Goal: Task Accomplishment & Management: Complete application form

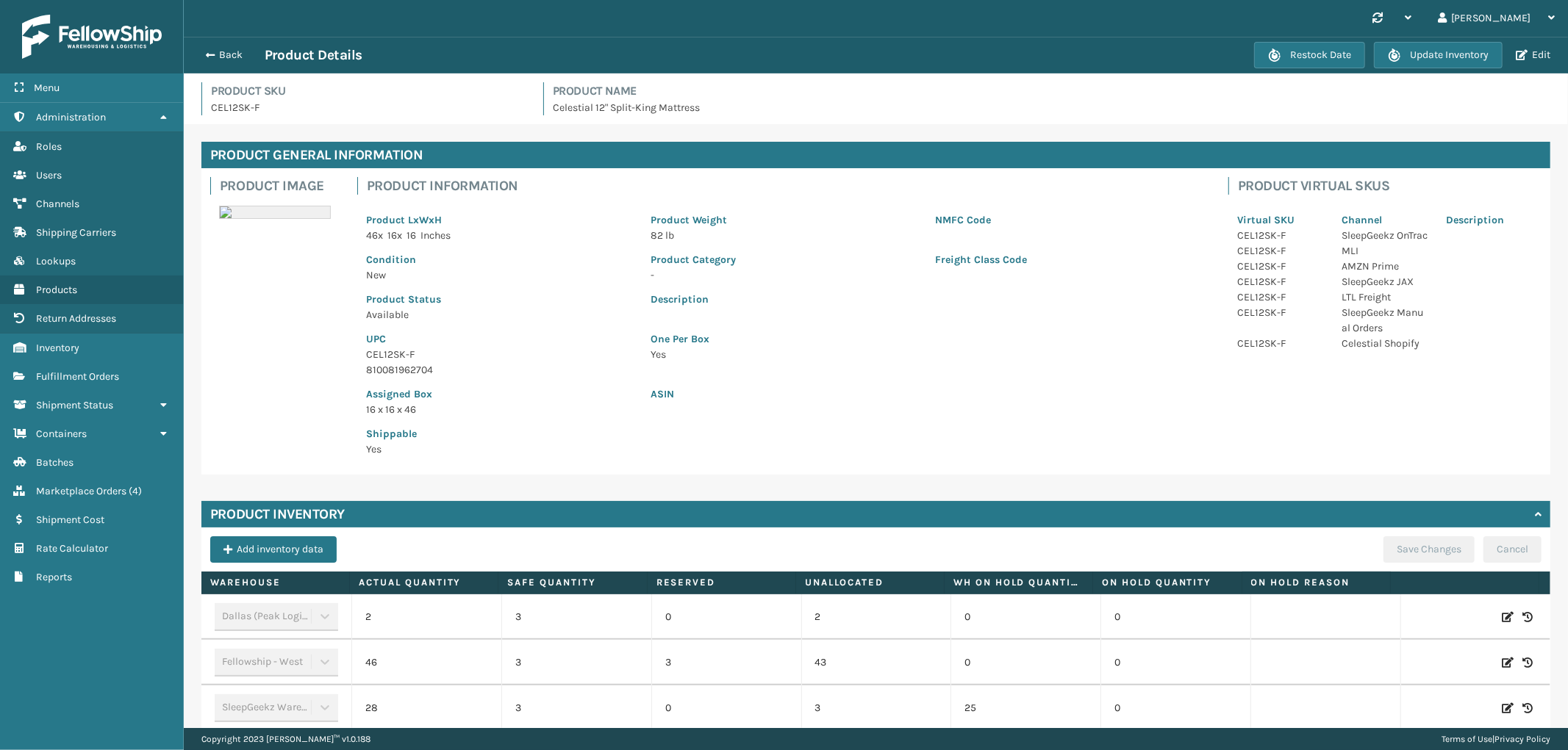
scroll to position [111, 0]
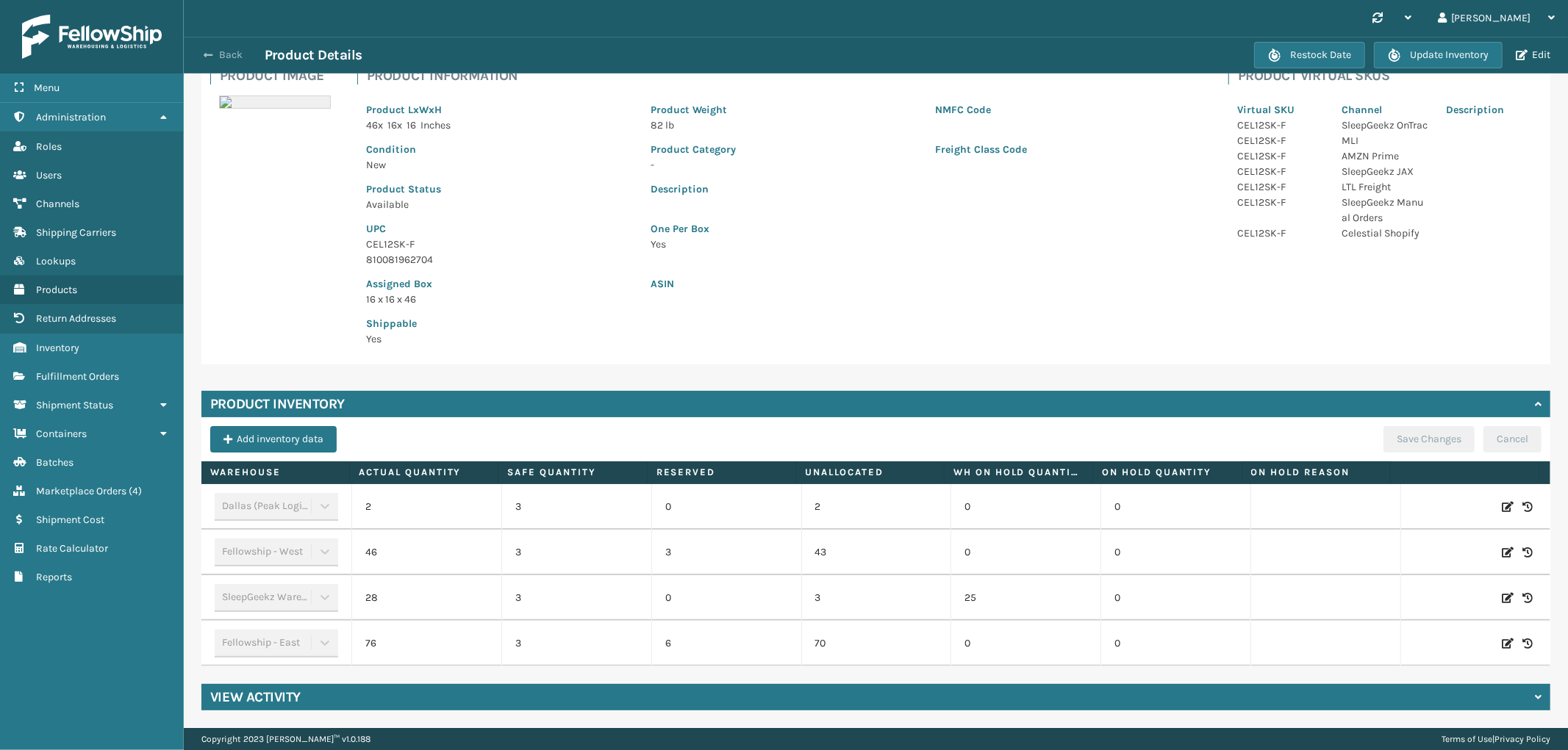
click at [217, 49] on button "Back" at bounding box center [231, 55] width 68 height 14
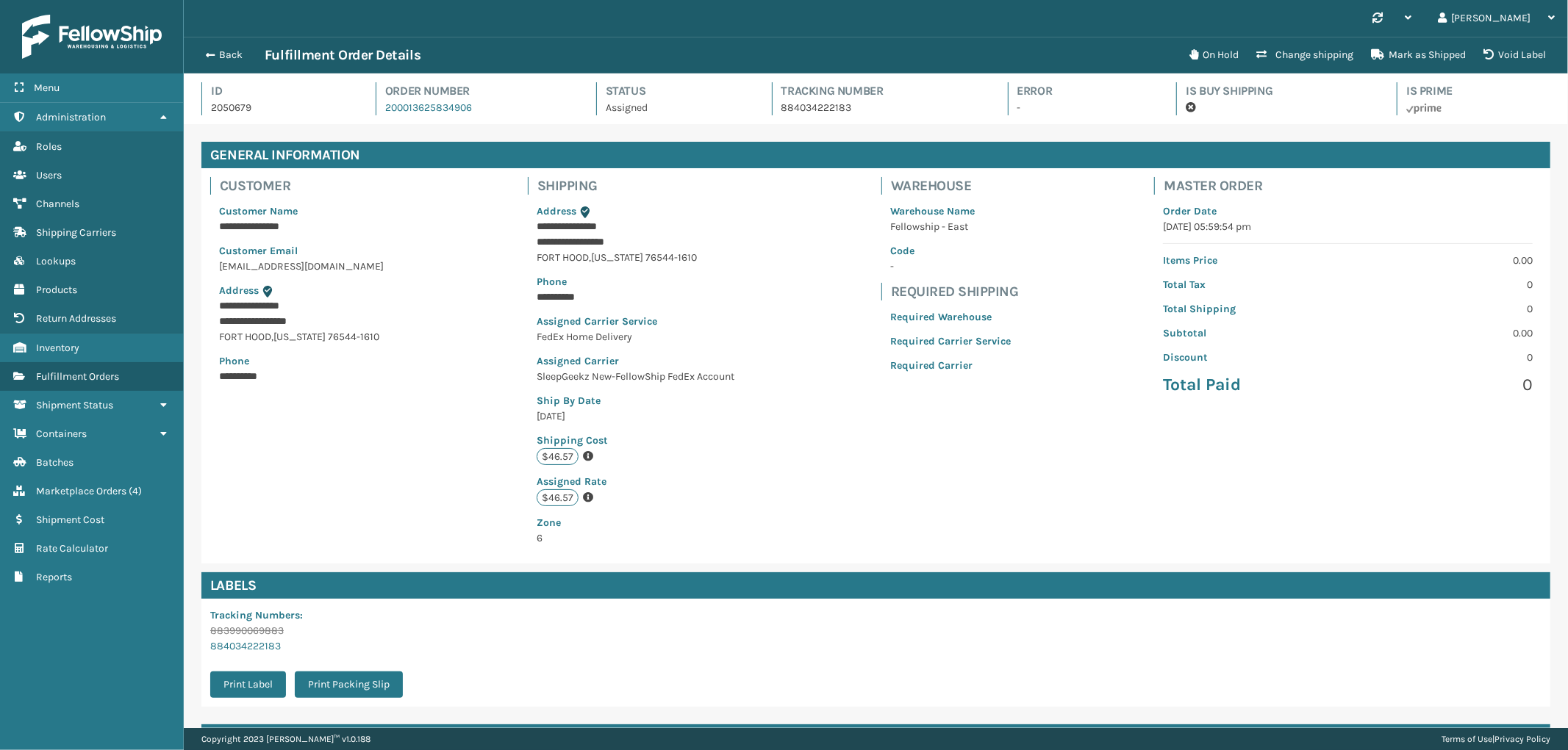
scroll to position [34, 1384]
click at [231, 56] on button "Back" at bounding box center [231, 55] width 68 height 14
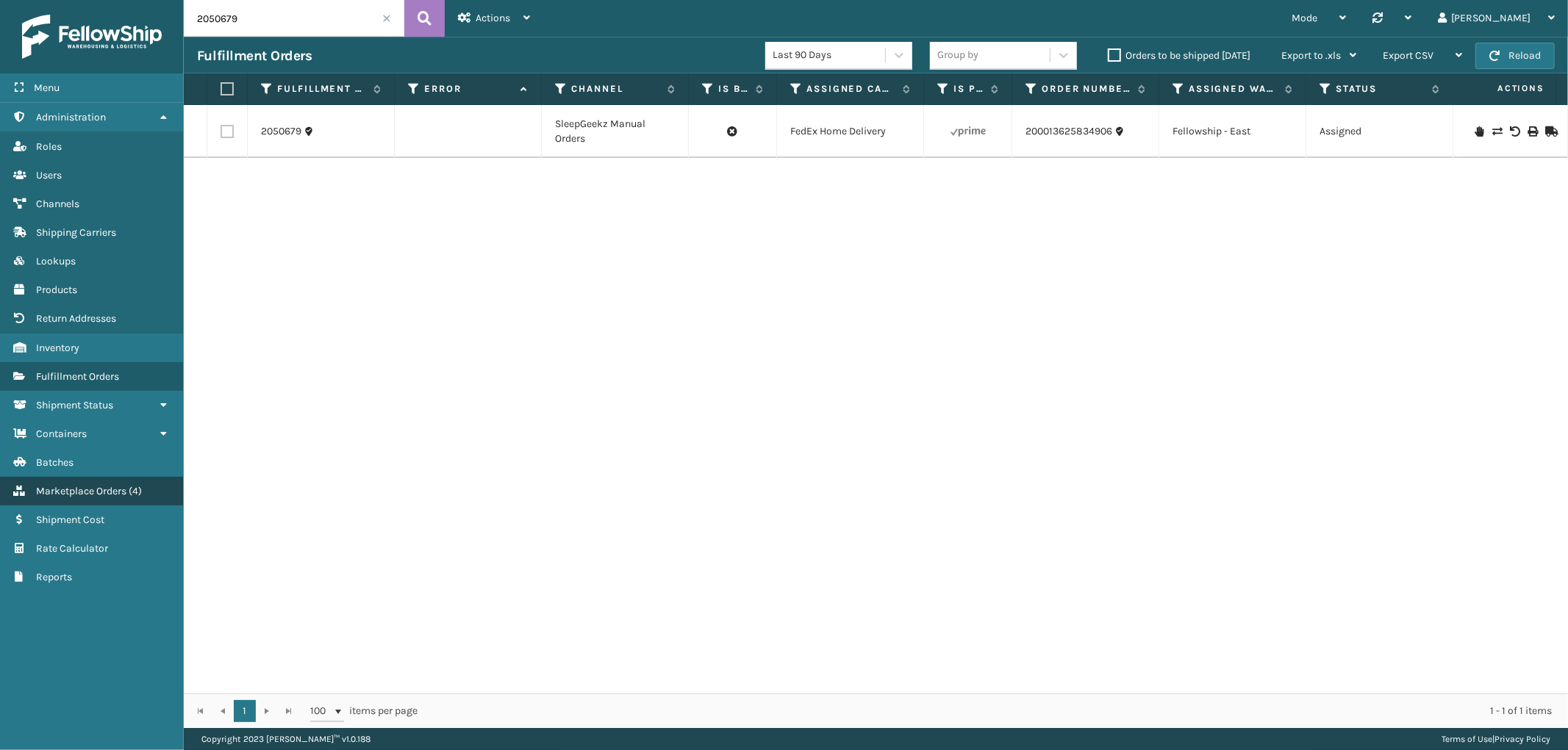
click at [91, 485] on span "Marketplace Orders" at bounding box center [81, 492] width 91 height 13
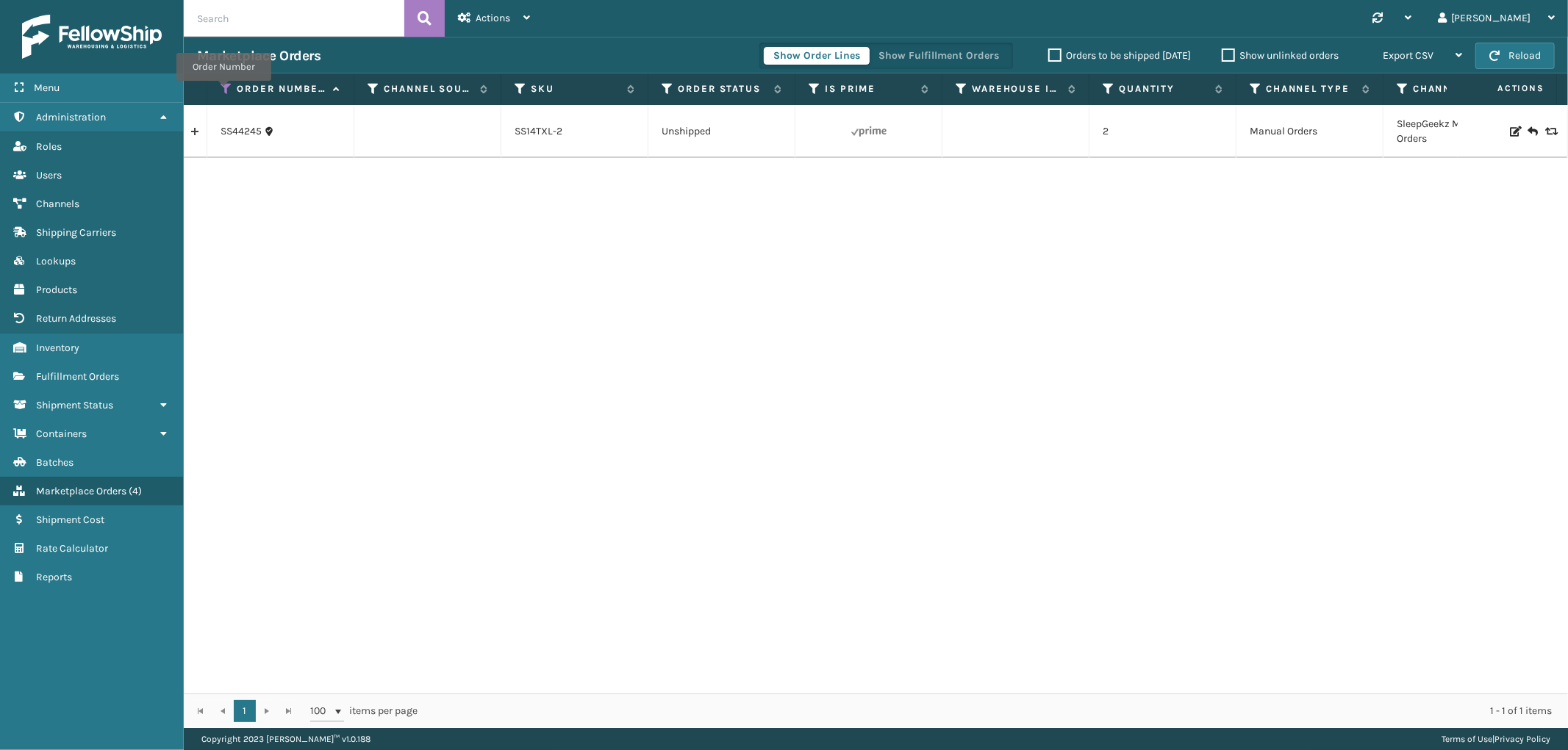
click at [224, 91] on icon at bounding box center [226, 88] width 12 height 14
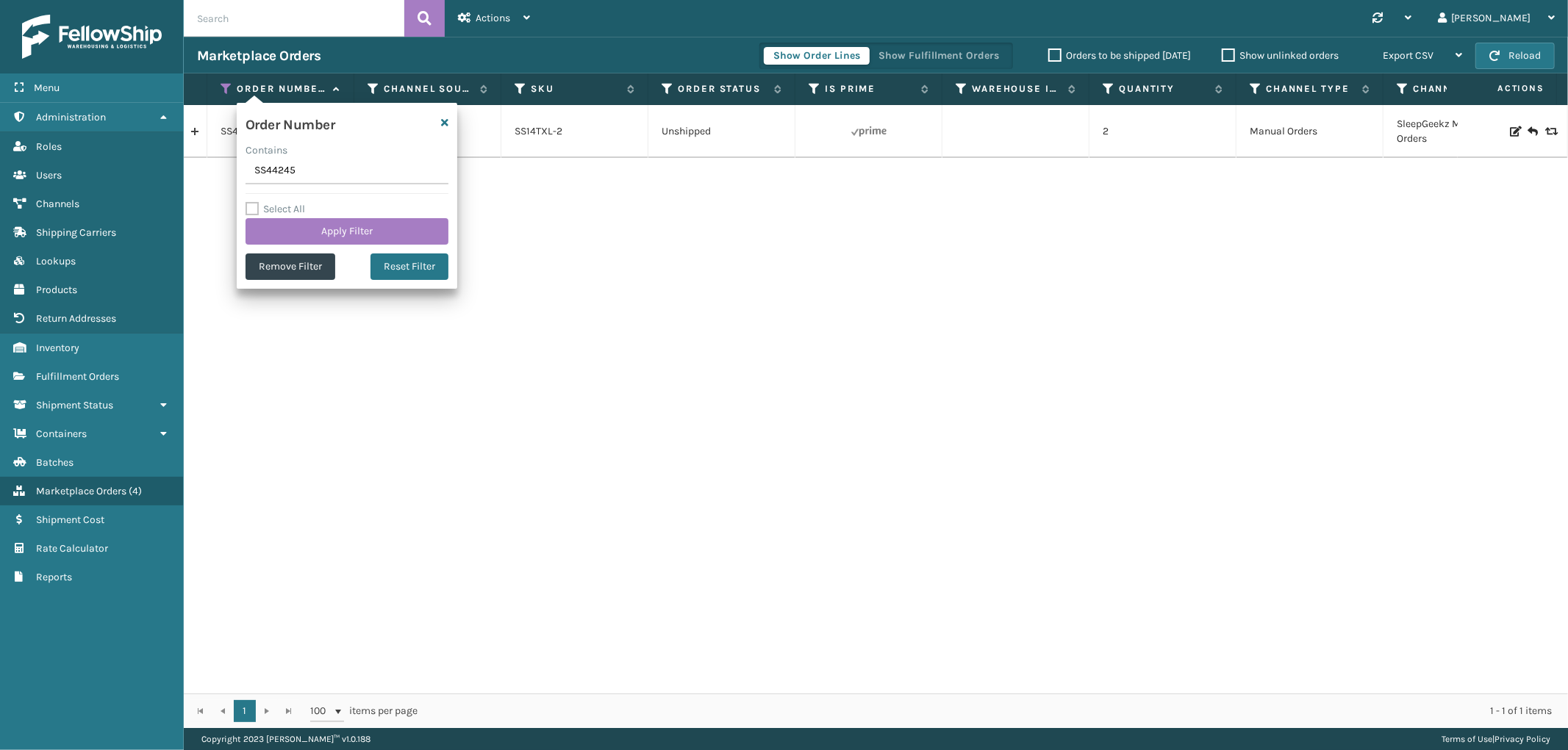
click at [282, 163] on input "SS44245" at bounding box center [347, 171] width 203 height 26
type input "SS42943"
click at [294, 239] on button "Apply Filter" at bounding box center [347, 231] width 203 height 26
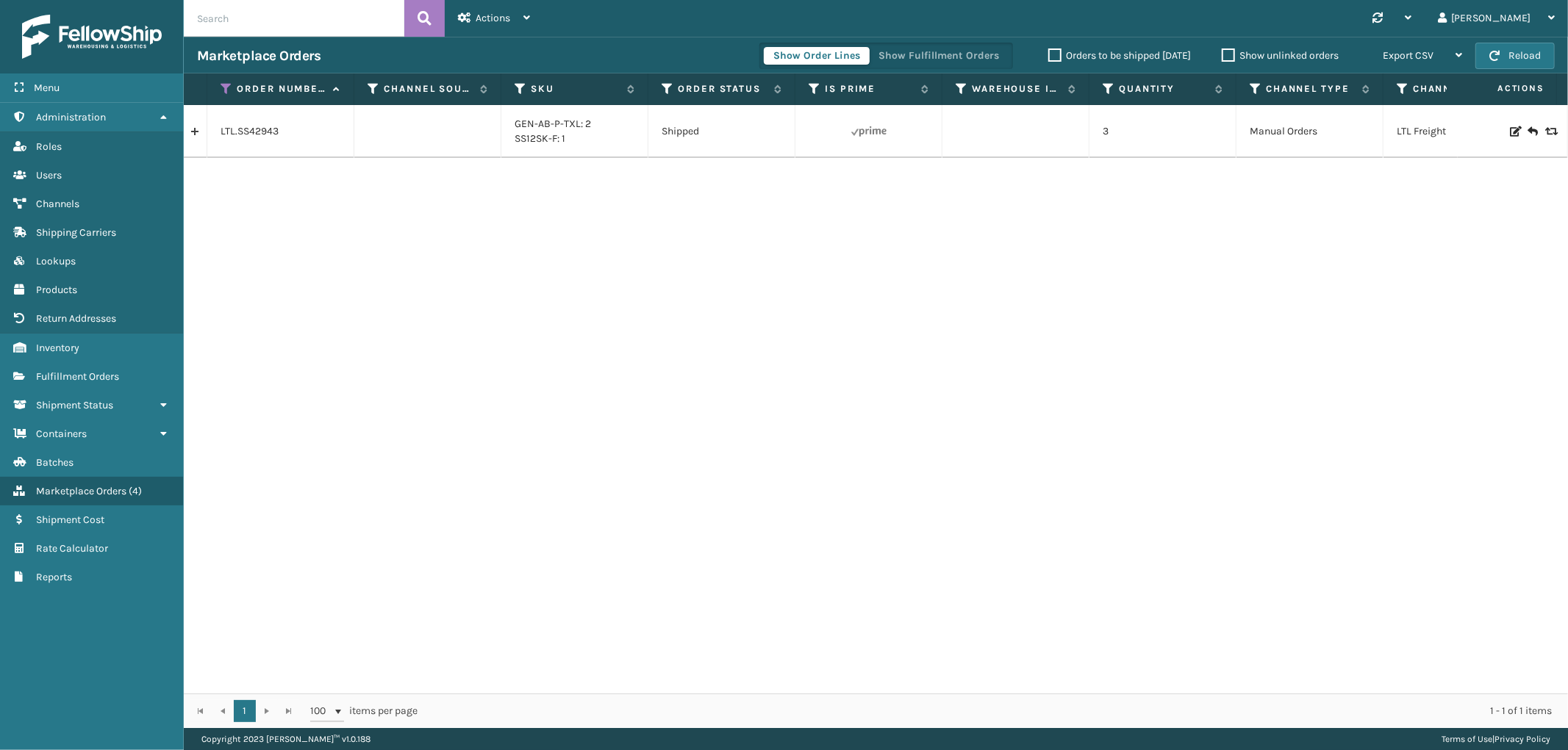
click at [196, 138] on link at bounding box center [195, 132] width 23 height 24
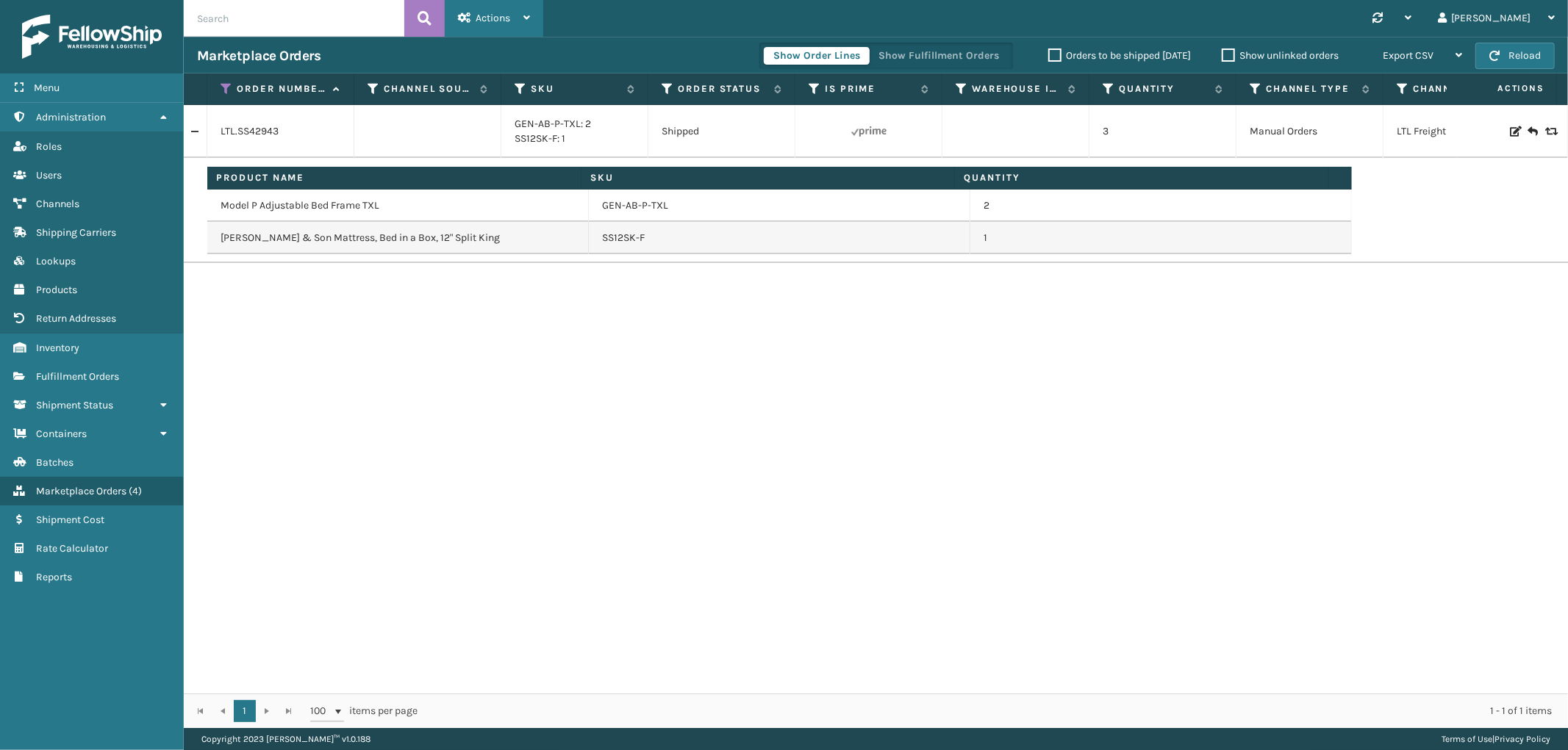
click at [488, 18] on span "Actions" at bounding box center [492, 18] width 34 height 13
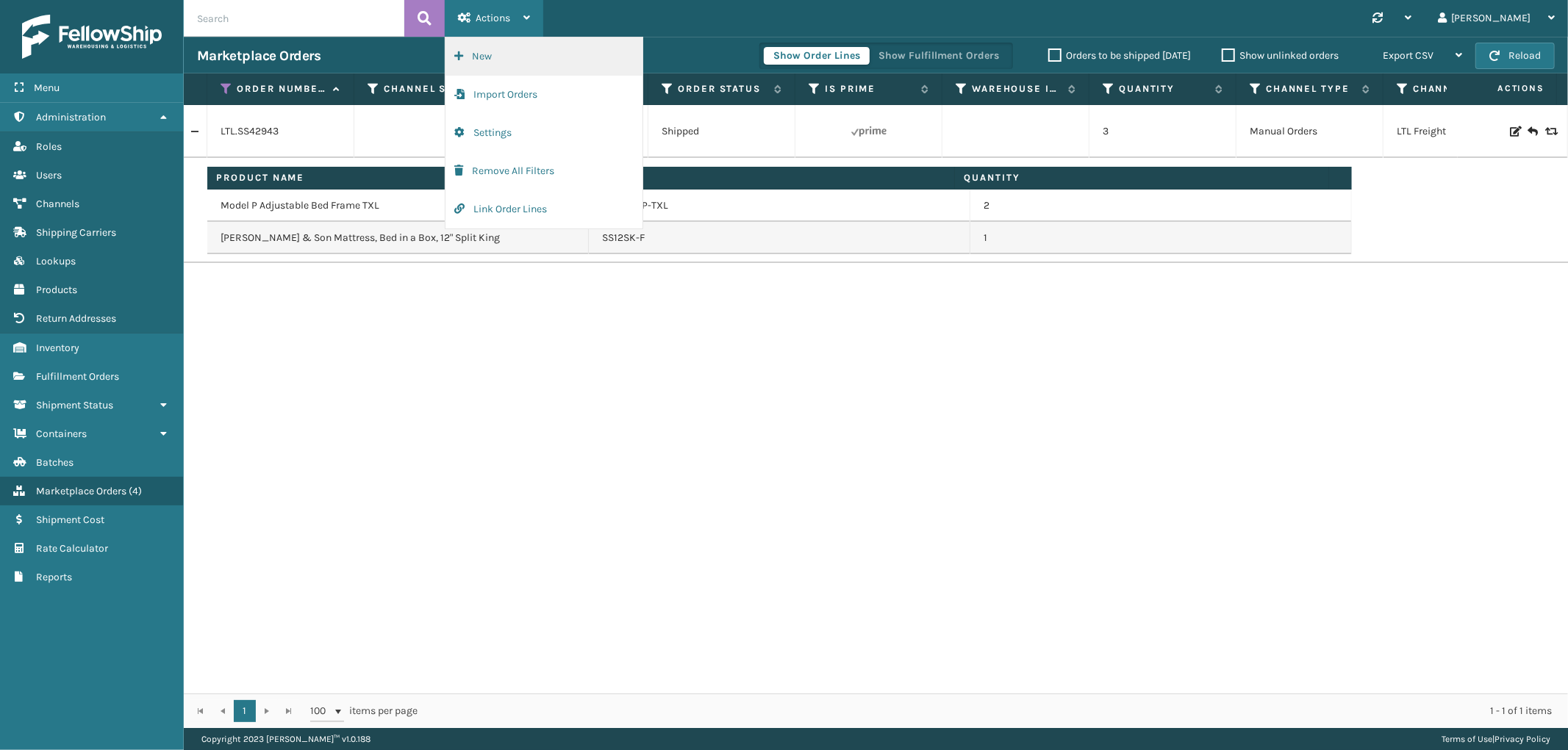
click at [494, 52] on button "New" at bounding box center [544, 56] width 197 height 38
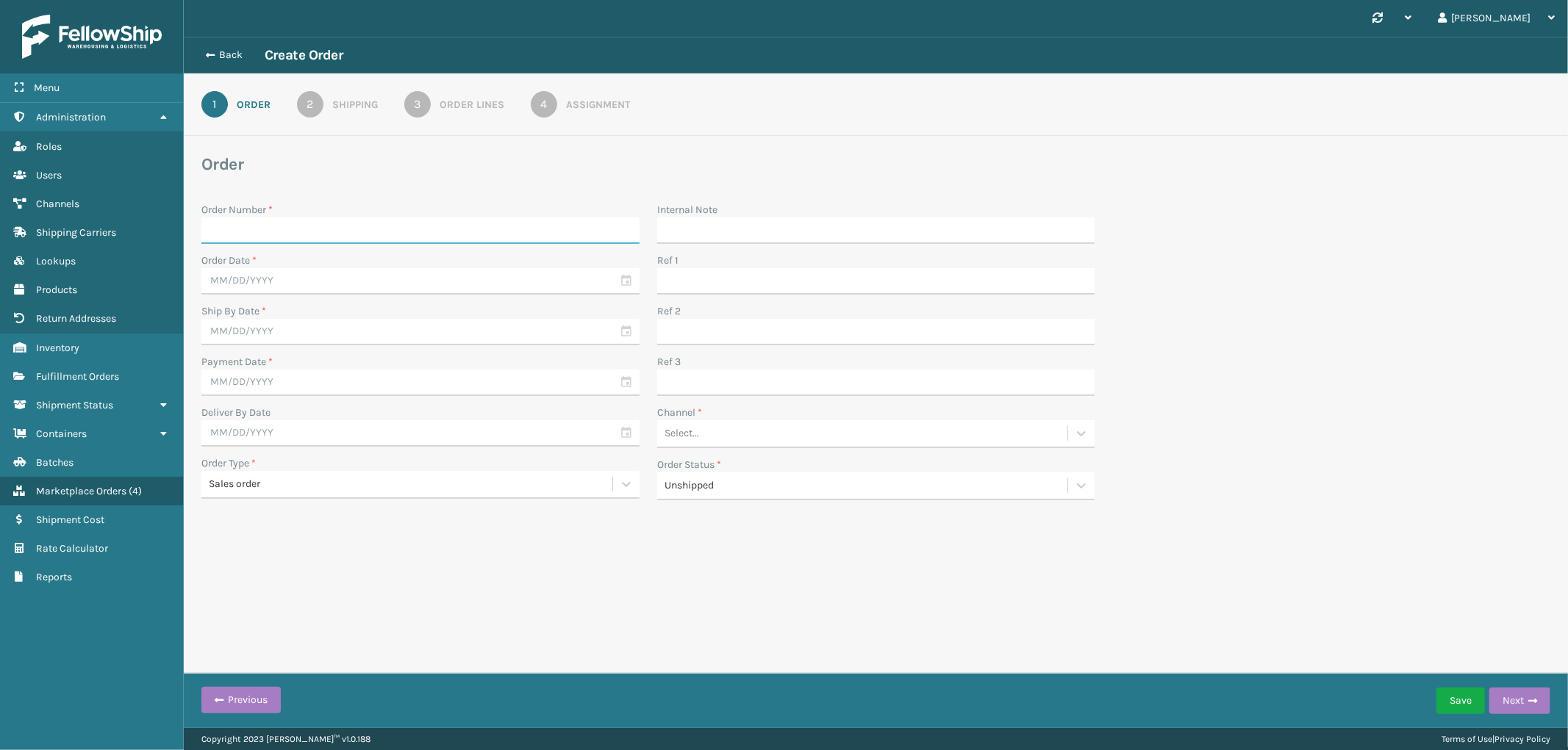
click at [274, 227] on input "Order Number *" at bounding box center [420, 230] width 438 height 26
paste input "SS42943"
type input "SS42943"
click at [268, 283] on input "text" at bounding box center [420, 281] width 438 height 26
click at [259, 358] on div "2" at bounding box center [270, 366] width 22 height 22
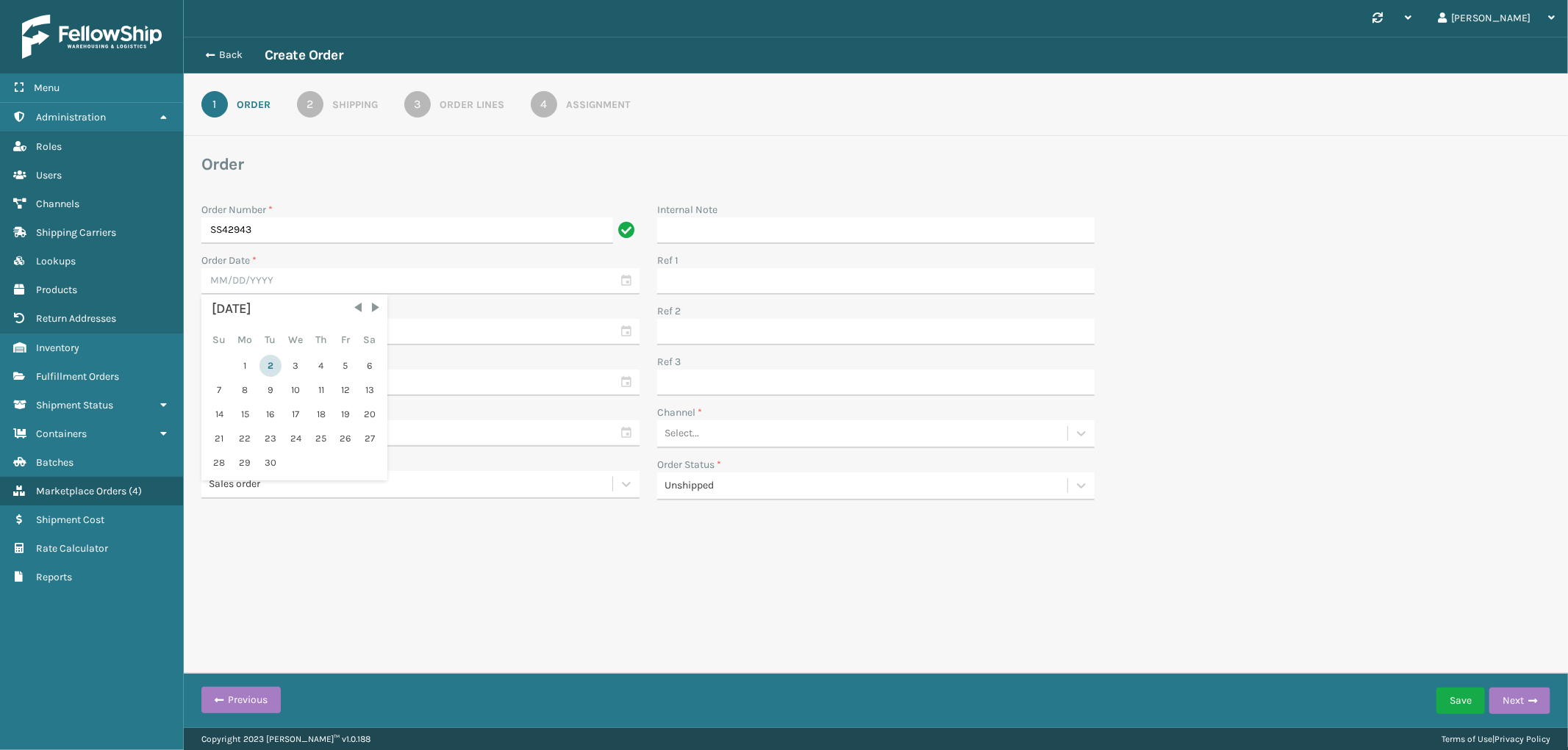
type input "[DATE]"
click at [270, 332] on input "text" at bounding box center [420, 332] width 438 height 26
click at [261, 418] on div "2" at bounding box center [270, 417] width 22 height 22
type input "[DATE]"
click at [259, 375] on input "text" at bounding box center [420, 383] width 438 height 26
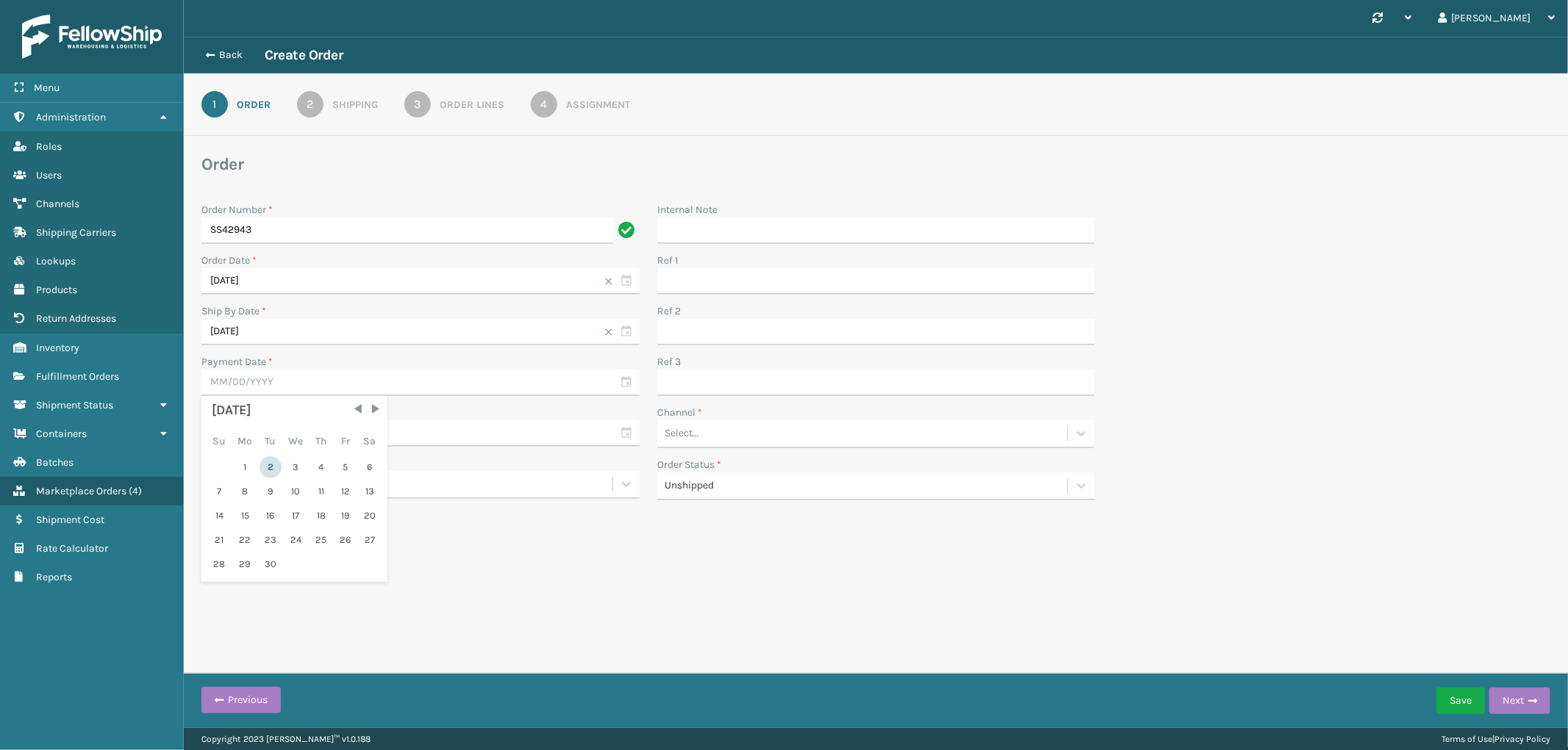
click at [268, 464] on div "2" at bounding box center [270, 468] width 22 height 22
type input "[DATE]"
click at [305, 274] on input "[DATE]" at bounding box center [420, 281] width 438 height 26
click at [351, 309] on span "Previous Month" at bounding box center [358, 308] width 14 height 14
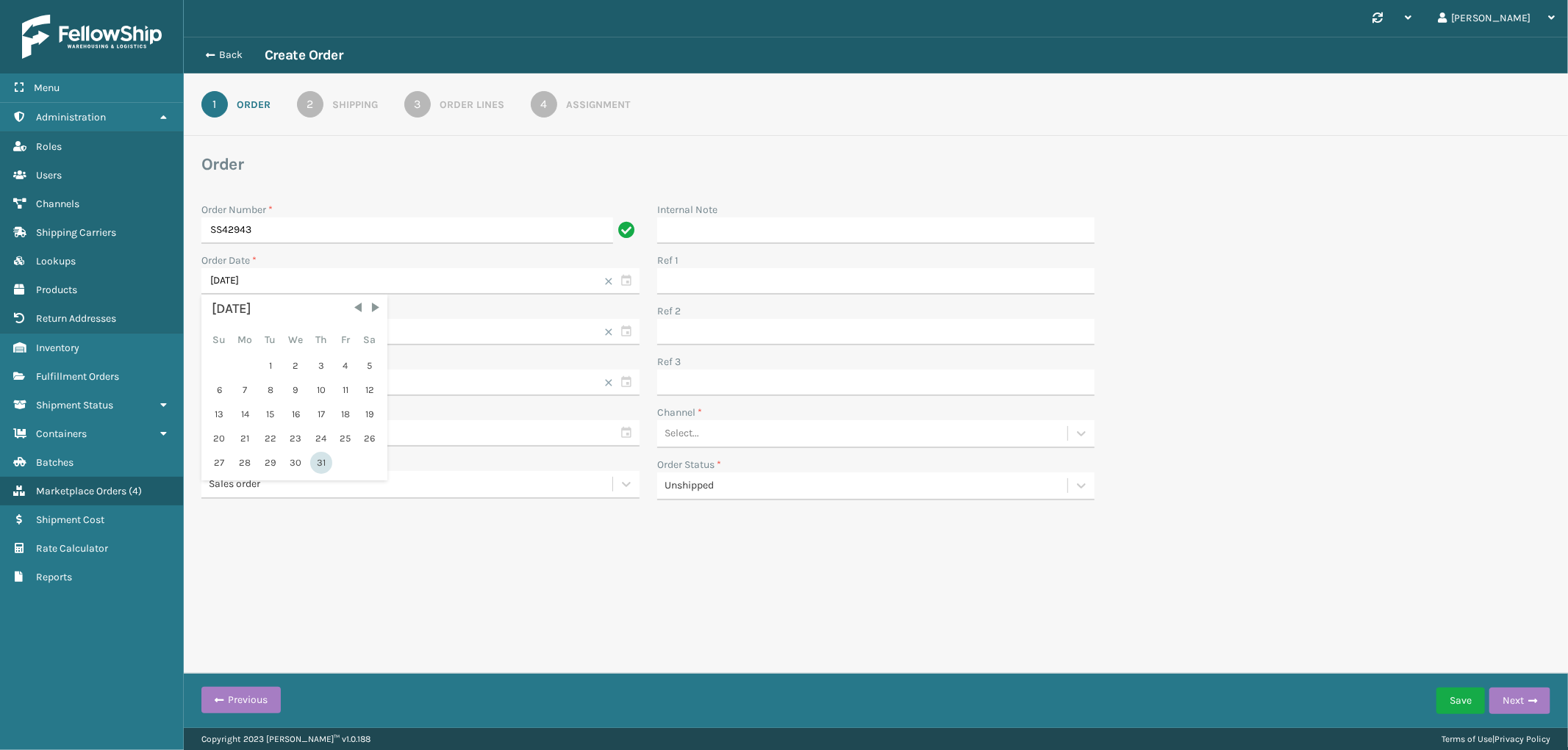
click at [317, 463] on div "31" at bounding box center [321, 463] width 22 height 22
type input "[DATE]"
click at [790, 436] on div "Select..." at bounding box center [862, 433] width 410 height 24
click at [776, 579] on div "SleepGeekz Manual Orders" at bounding box center [876, 579] width 438 height 27
click at [1533, 700] on span "button" at bounding box center [1532, 701] width 9 height 10
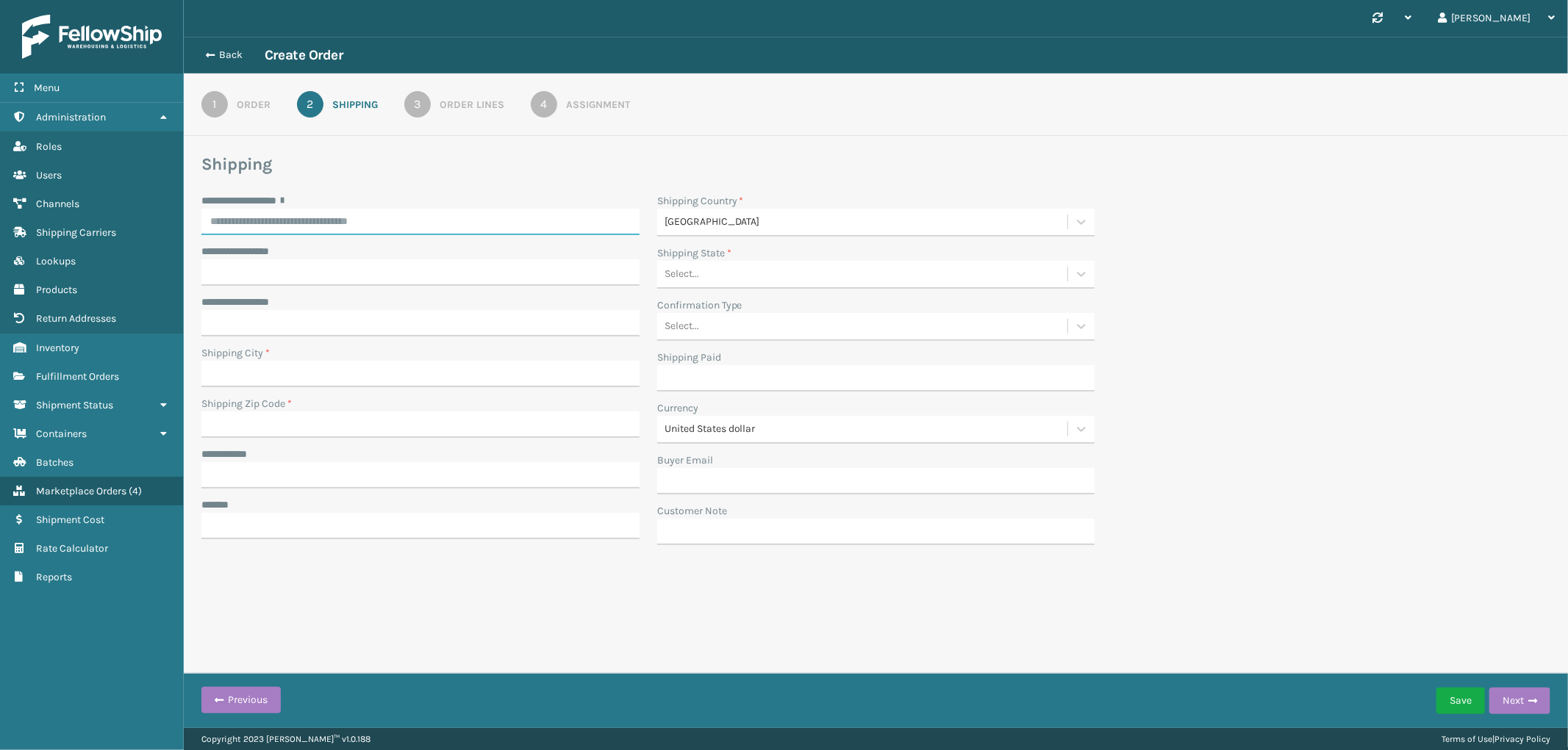
click at [351, 218] on input "**********" at bounding box center [420, 221] width 438 height 26
paste input "**********"
type input "**********"
click at [377, 272] on input "**********" at bounding box center [420, 272] width 438 height 26
paste input "*******"
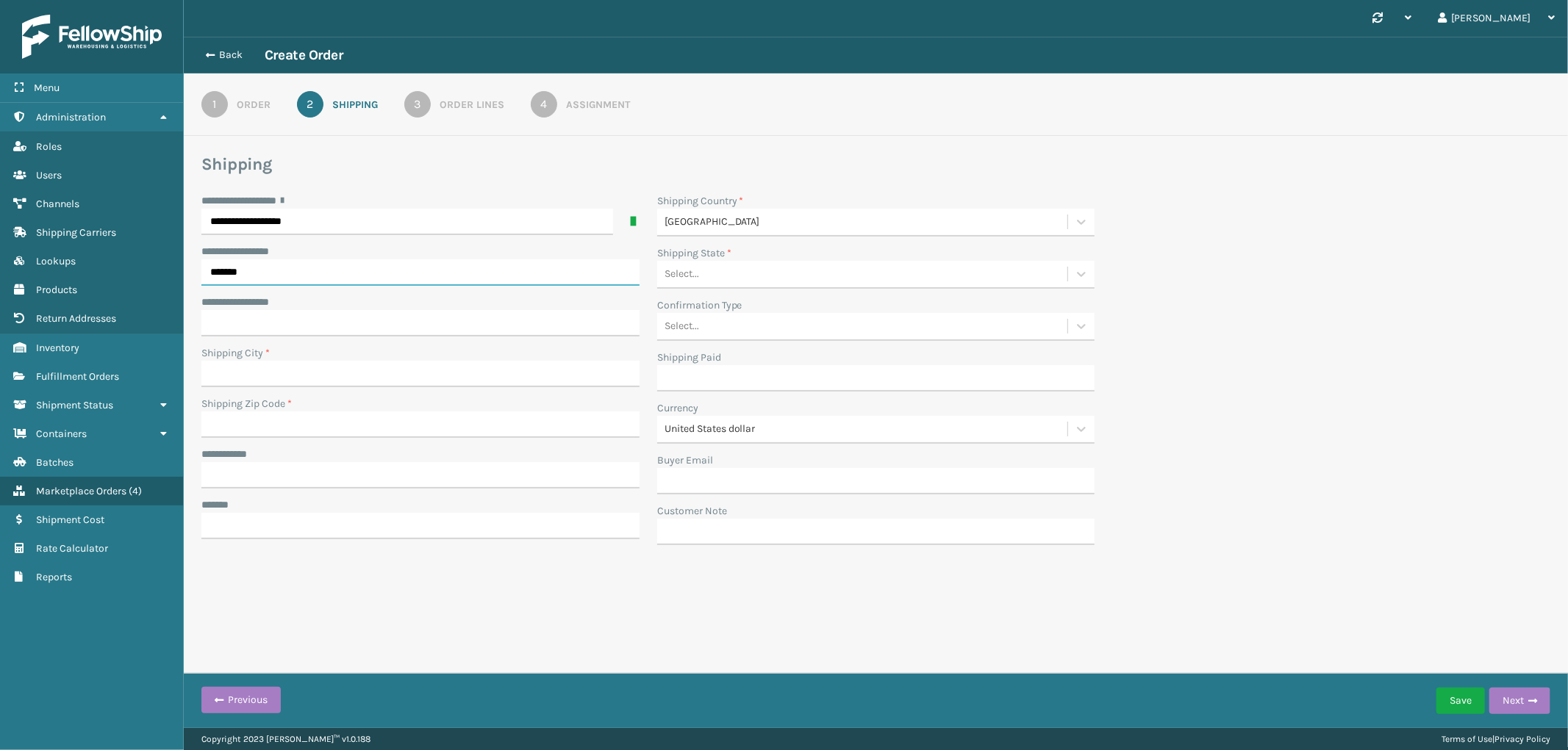
type input "*******"
click at [289, 373] on input "Shipping City *" at bounding box center [420, 374] width 438 height 26
paste input "Cypress"
type input "Cypress"
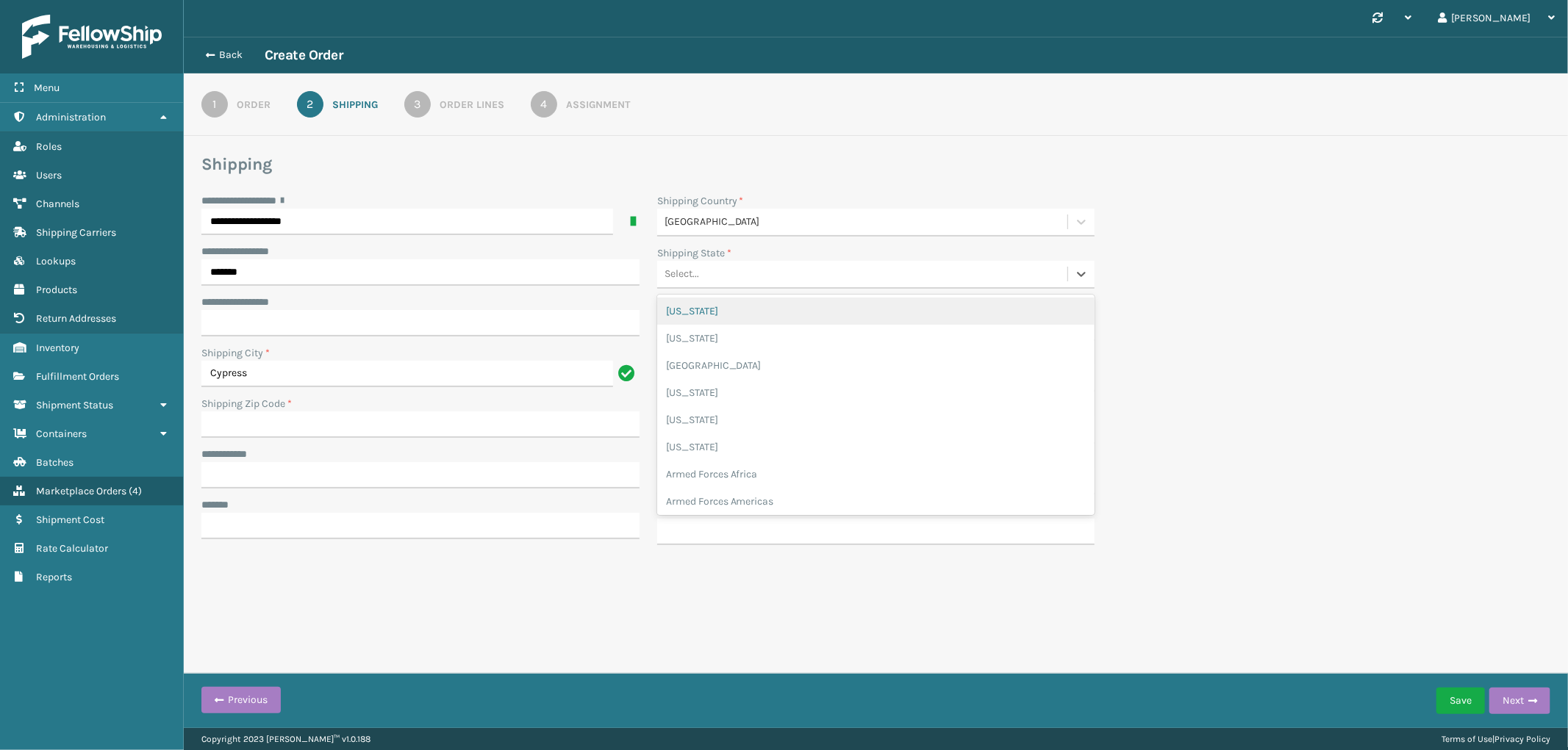
click at [816, 273] on div "Select..." at bounding box center [862, 274] width 410 height 24
type input "cal"
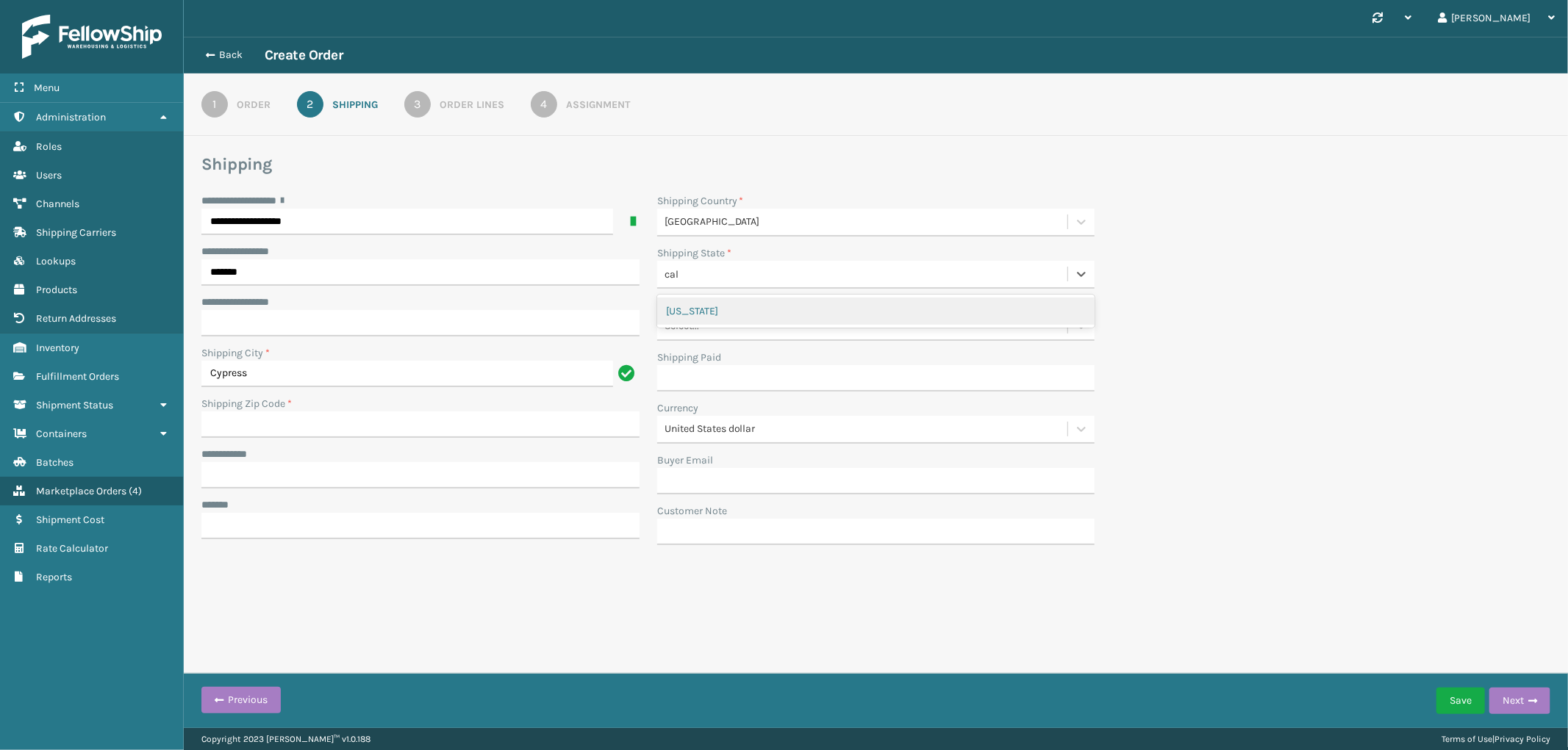
click at [851, 309] on div "[US_STATE]" at bounding box center [876, 311] width 438 height 27
click at [252, 420] on input "Shipping Zip Code *" at bounding box center [420, 424] width 438 height 26
paste input "90720"
type input "90720"
click at [259, 480] on input "**********" at bounding box center [420, 475] width 438 height 26
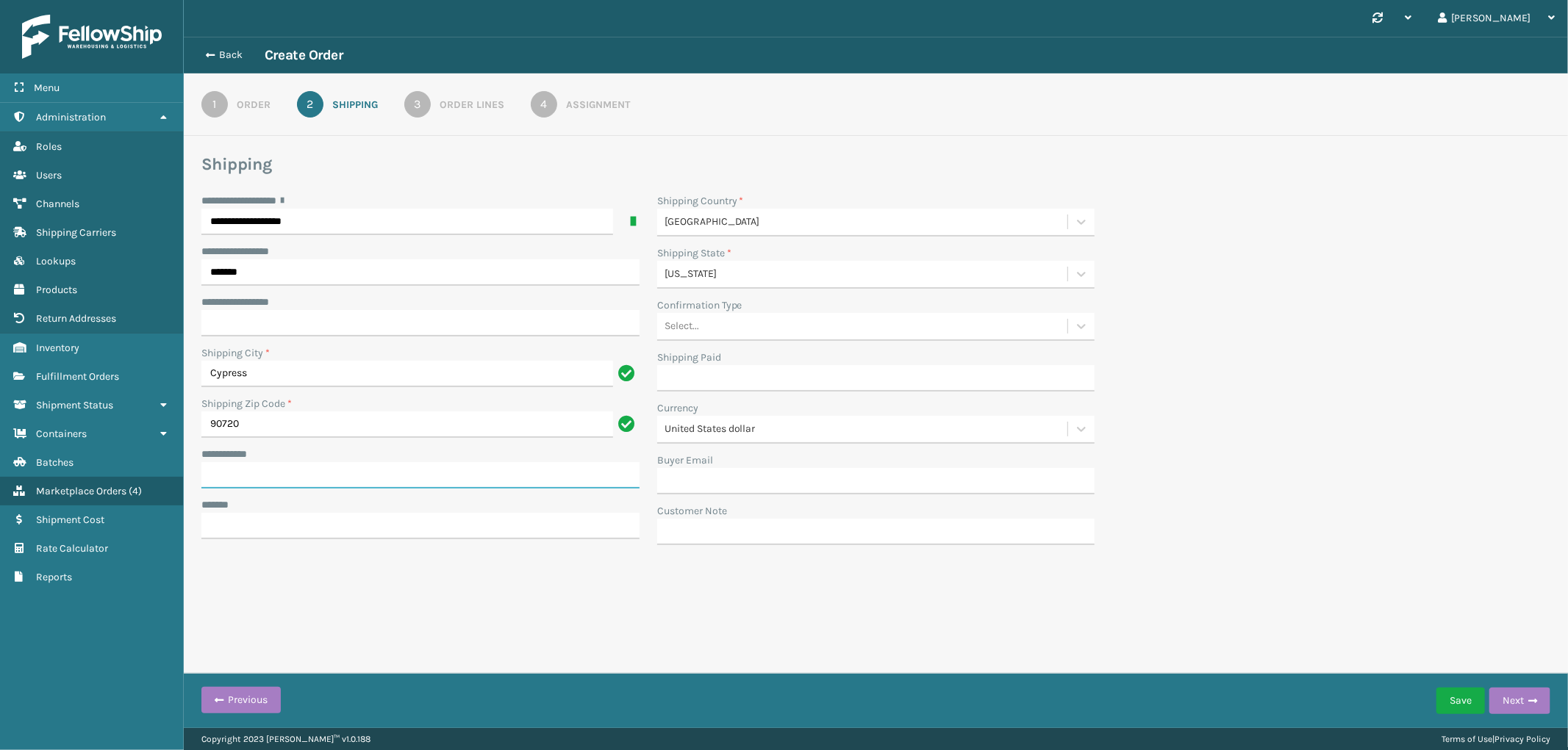
paste input "**********"
type input "**********"
click at [331, 530] on input "***** *" at bounding box center [420, 526] width 438 height 26
paste input "**********"
type input "**********"
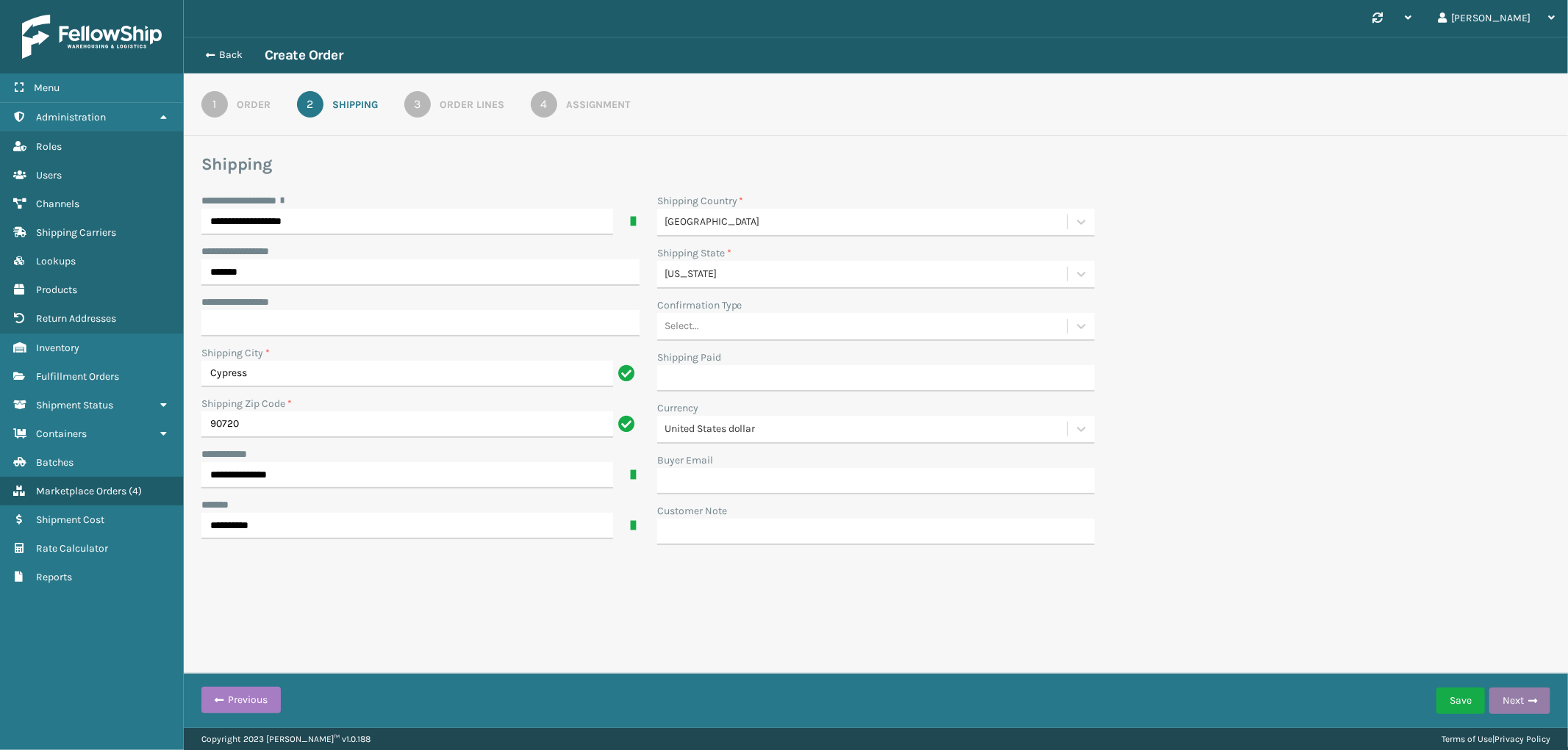
click at [1520, 690] on button "Next" at bounding box center [1519, 701] width 61 height 26
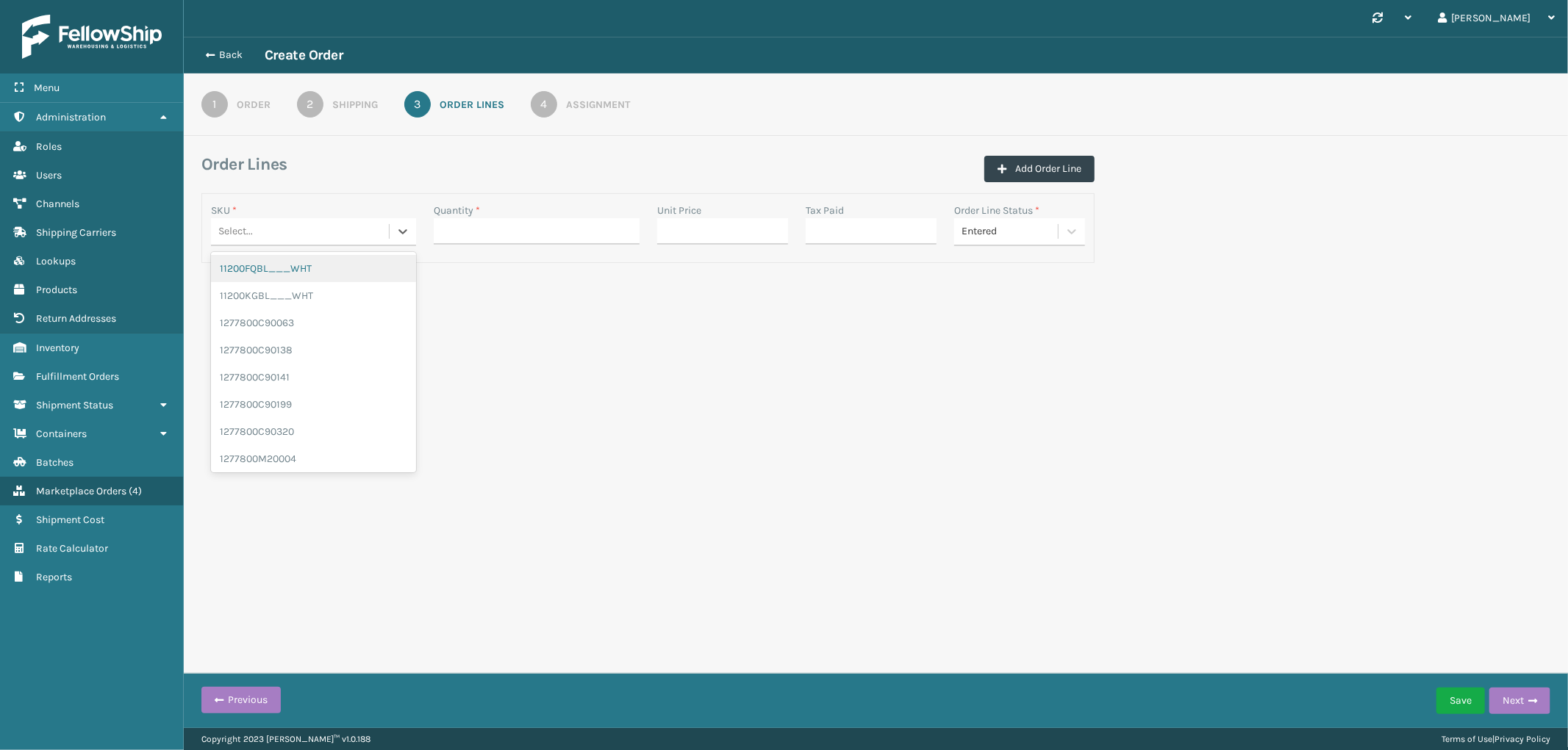
click at [277, 234] on div "Select..." at bounding box center [300, 231] width 178 height 24
paste input "GEN-HB-VT-GY-KCK"
type input "GEN-HB-VT-GY-KCK"
click at [273, 270] on div "GEN-HB-VT-GY-KCK" at bounding box center [313, 269] width 205 height 27
click at [517, 232] on input "Quantity *" at bounding box center [536, 231] width 205 height 26
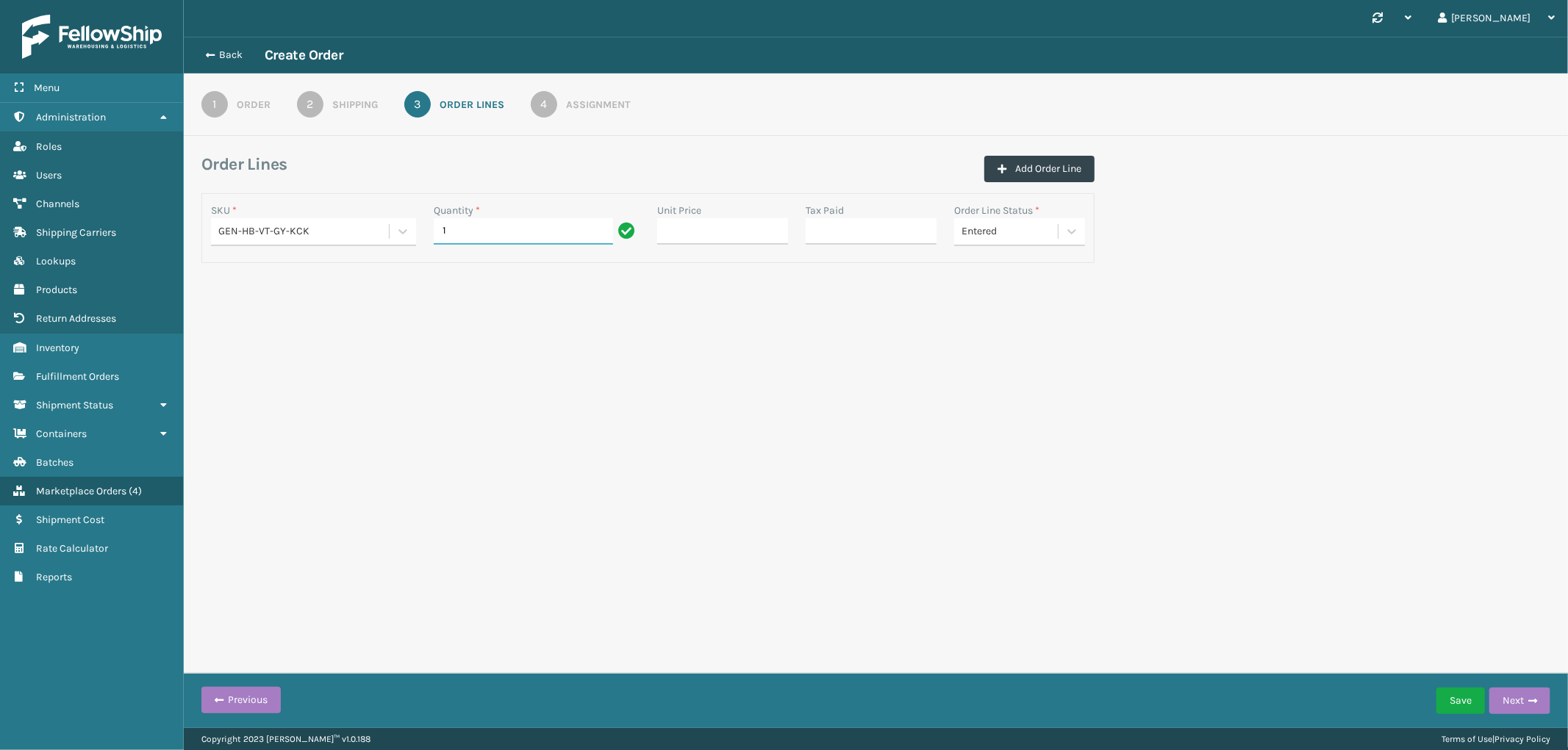
type input "1"
click at [958, 371] on div "Synchronise all channels [PERSON_NAME] Log Out Back Create Order 1 Order 2 Ship…" at bounding box center [876, 364] width 1384 height 729
click at [1510, 703] on button "Next" at bounding box center [1519, 701] width 61 height 26
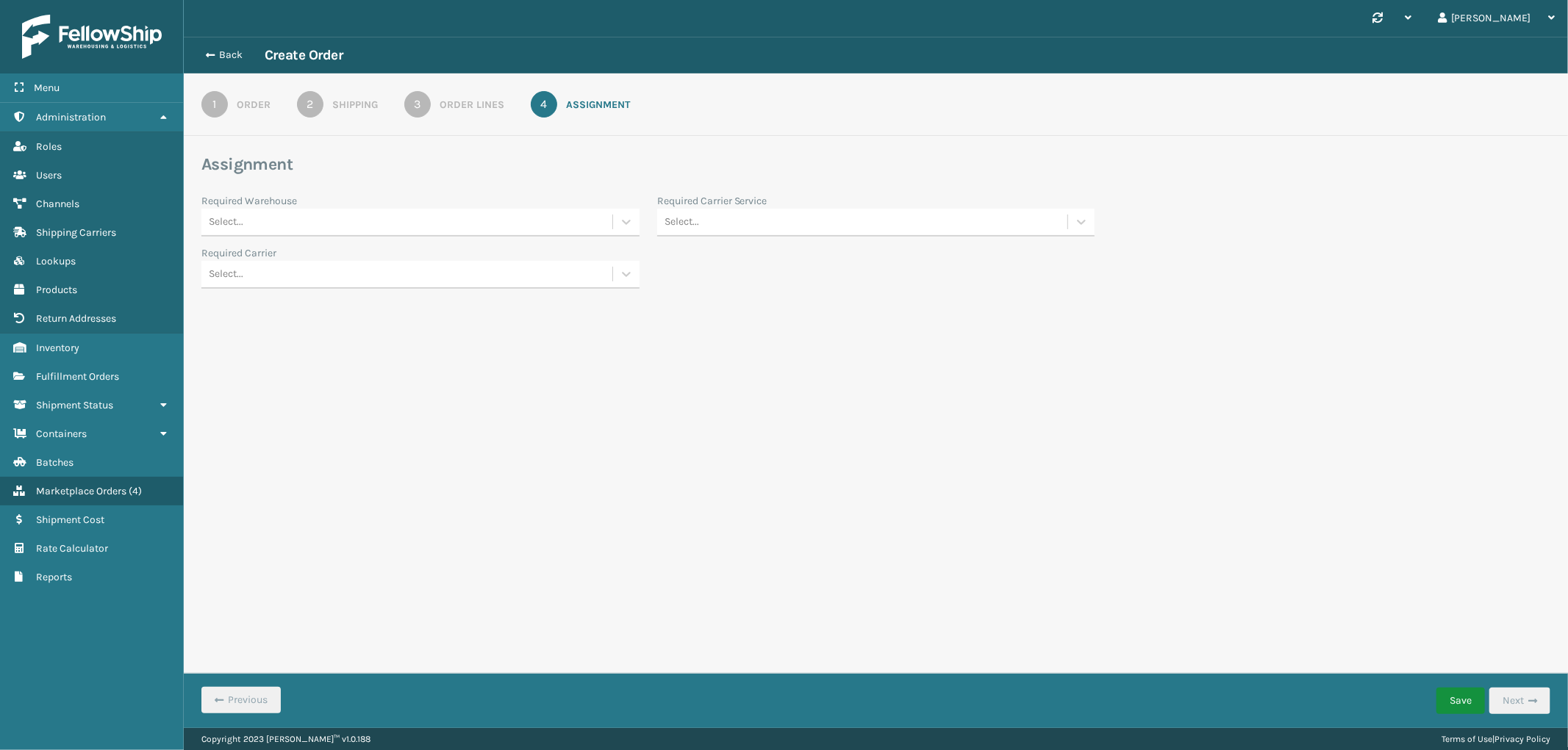
click at [1446, 705] on button "Save" at bounding box center [1460, 701] width 49 height 26
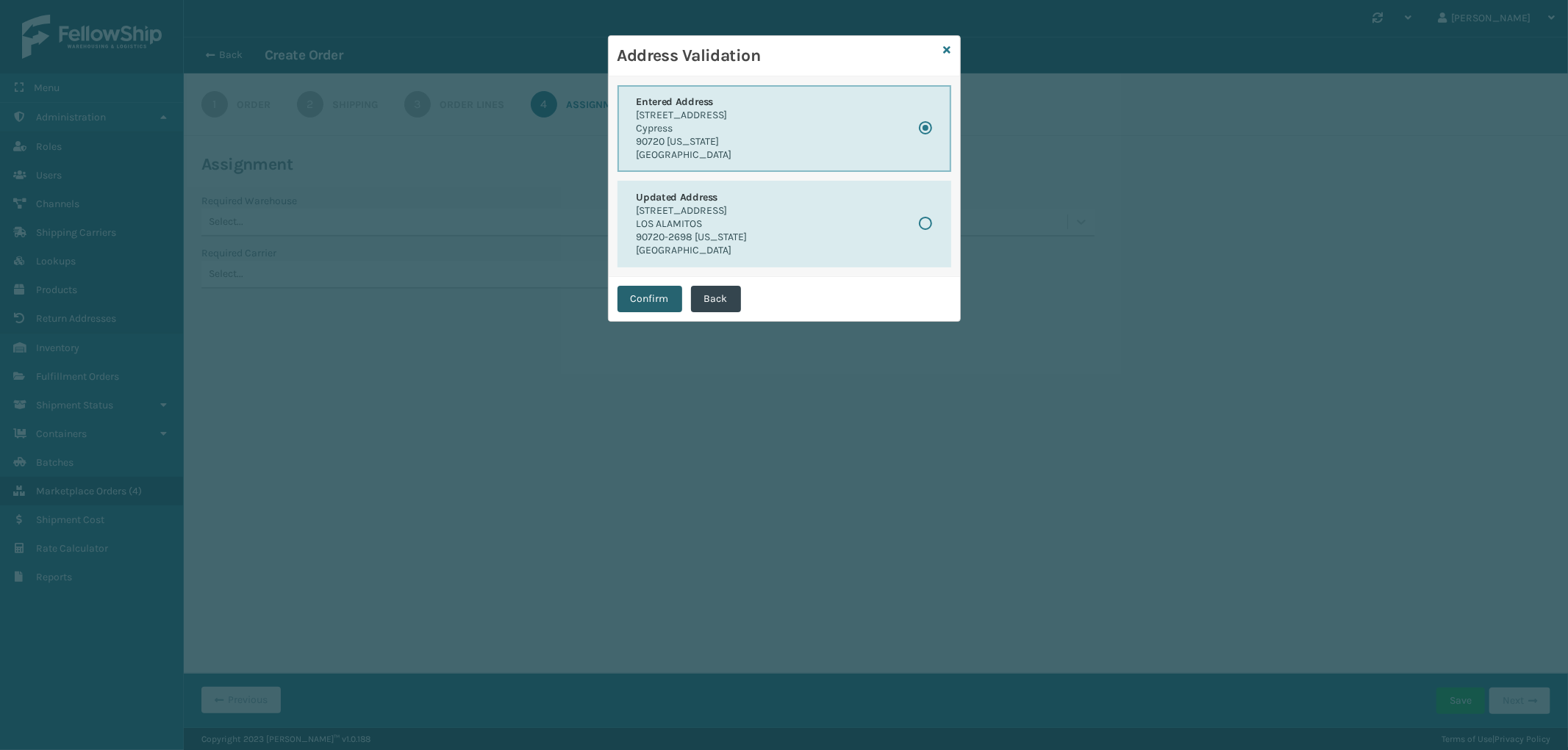
click at [634, 297] on button "Confirm" at bounding box center [649, 298] width 64 height 26
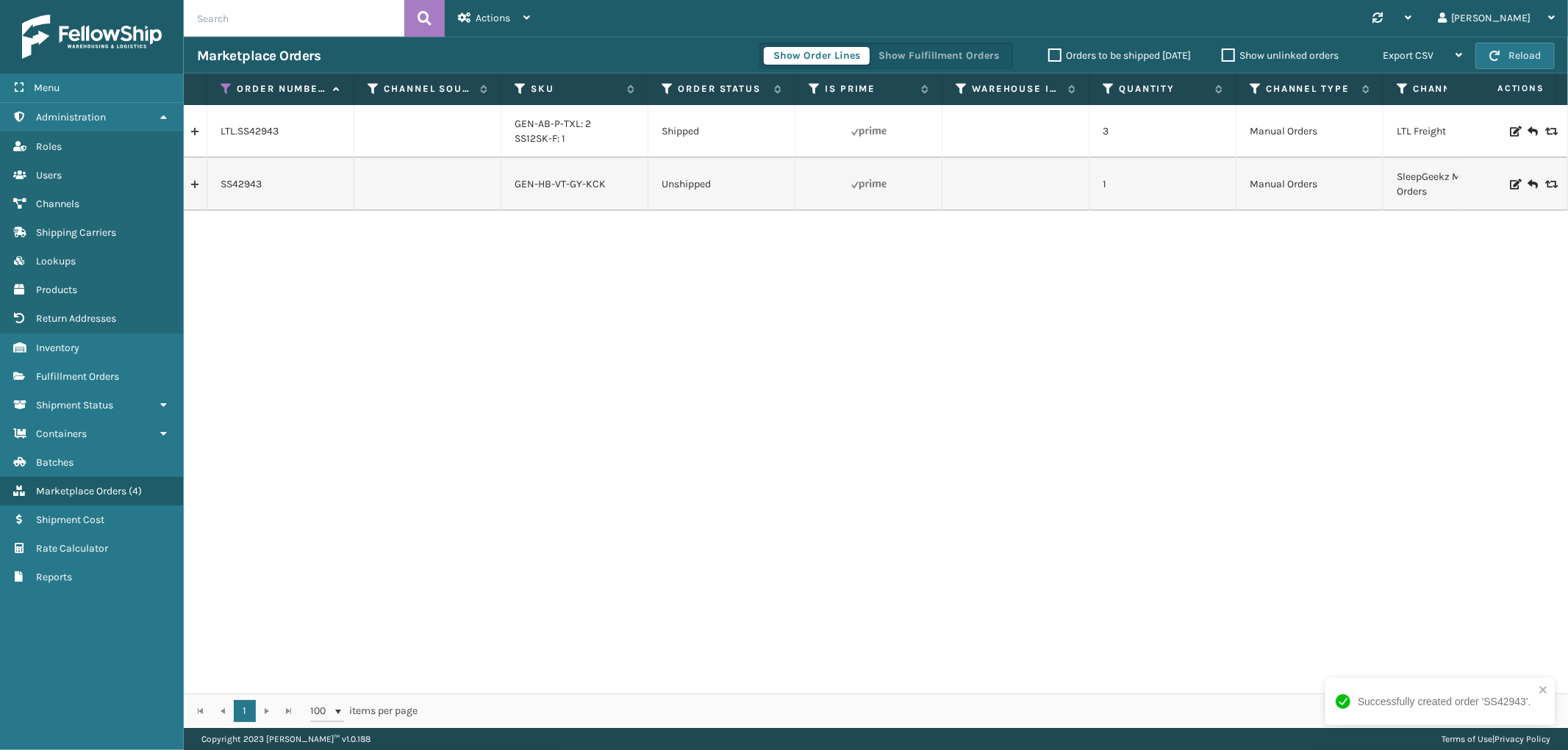
click at [188, 185] on link at bounding box center [195, 185] width 23 height 24
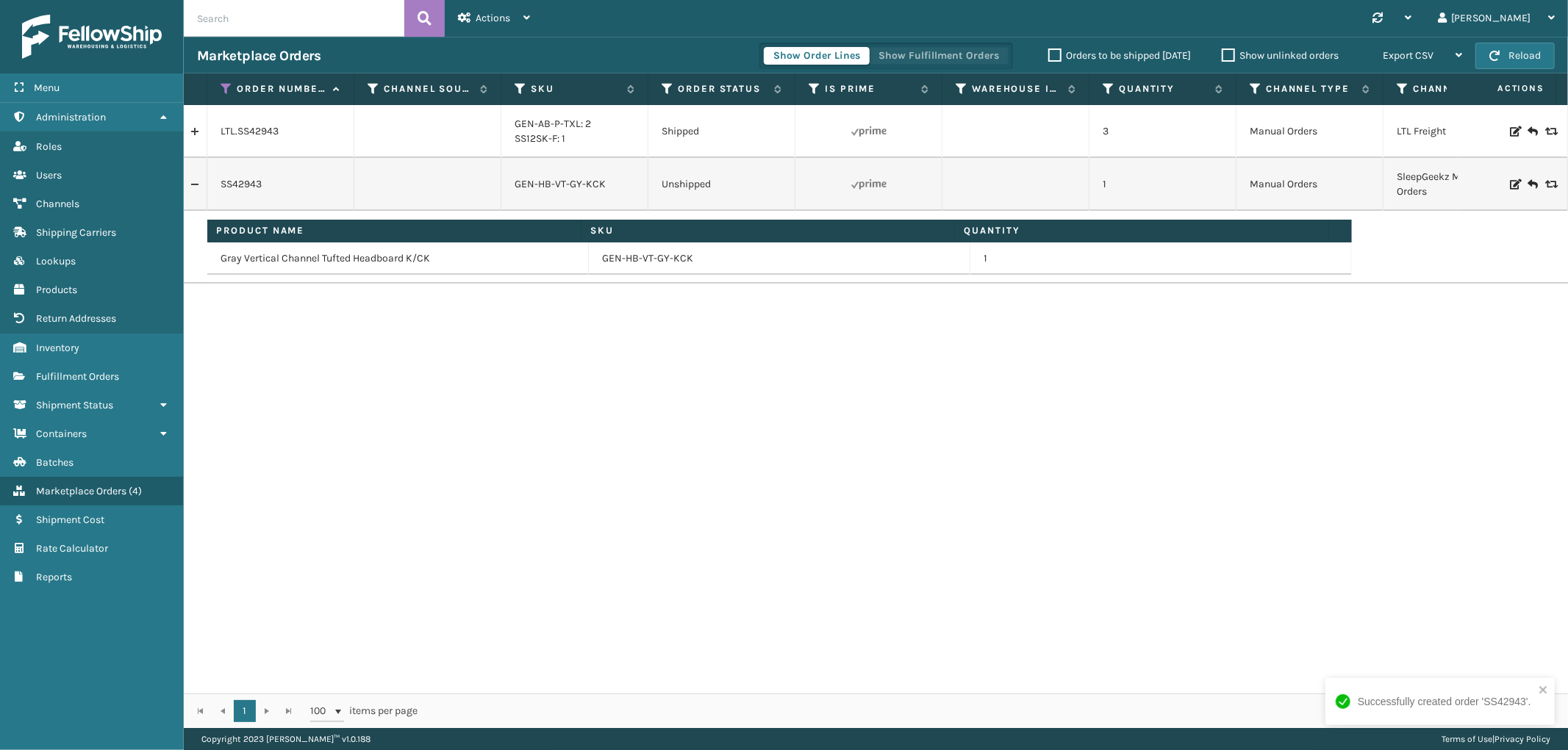
click at [929, 49] on button "Show Fulfillment Orders" at bounding box center [939, 56] width 140 height 17
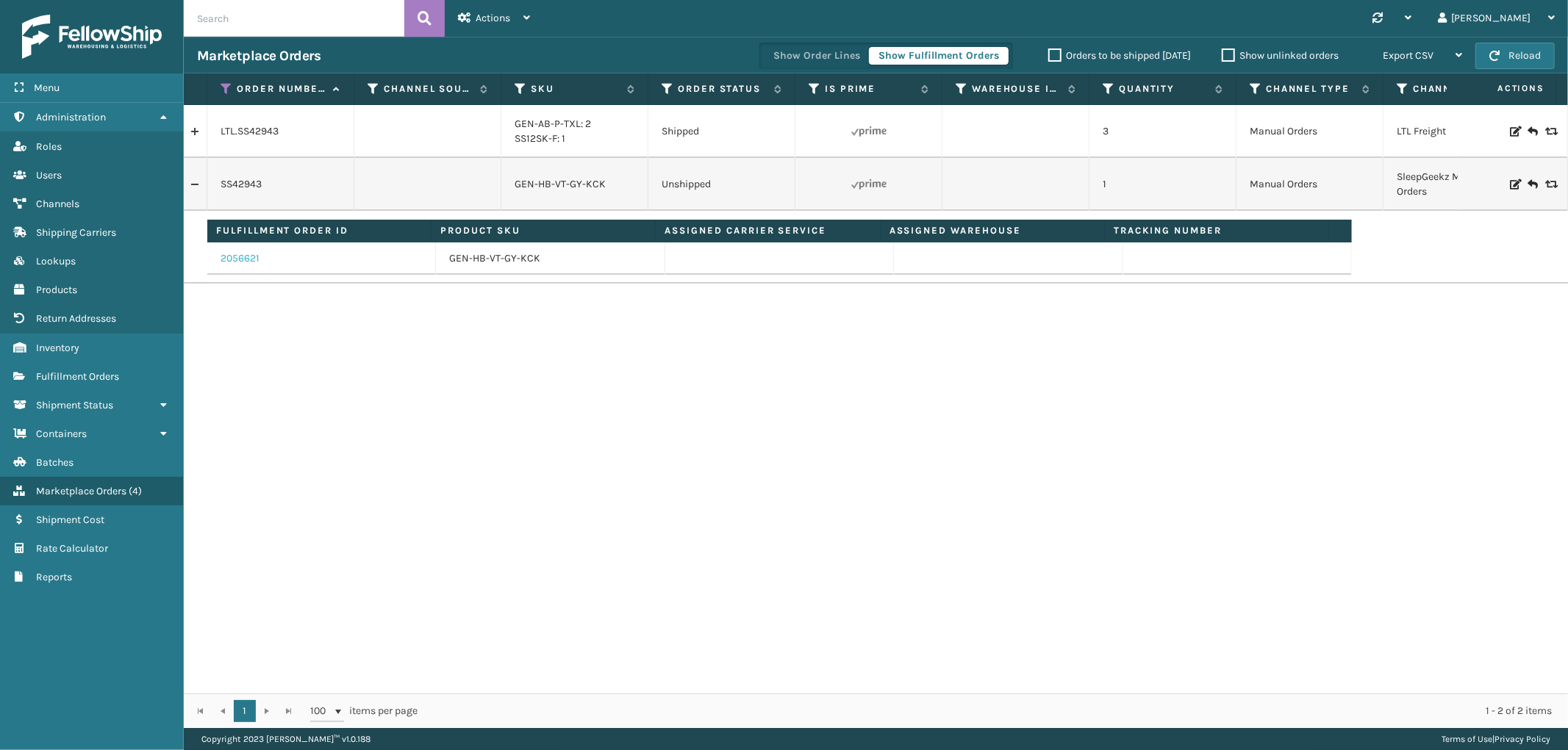
click at [243, 258] on link "2056621" at bounding box center [239, 258] width 39 height 14
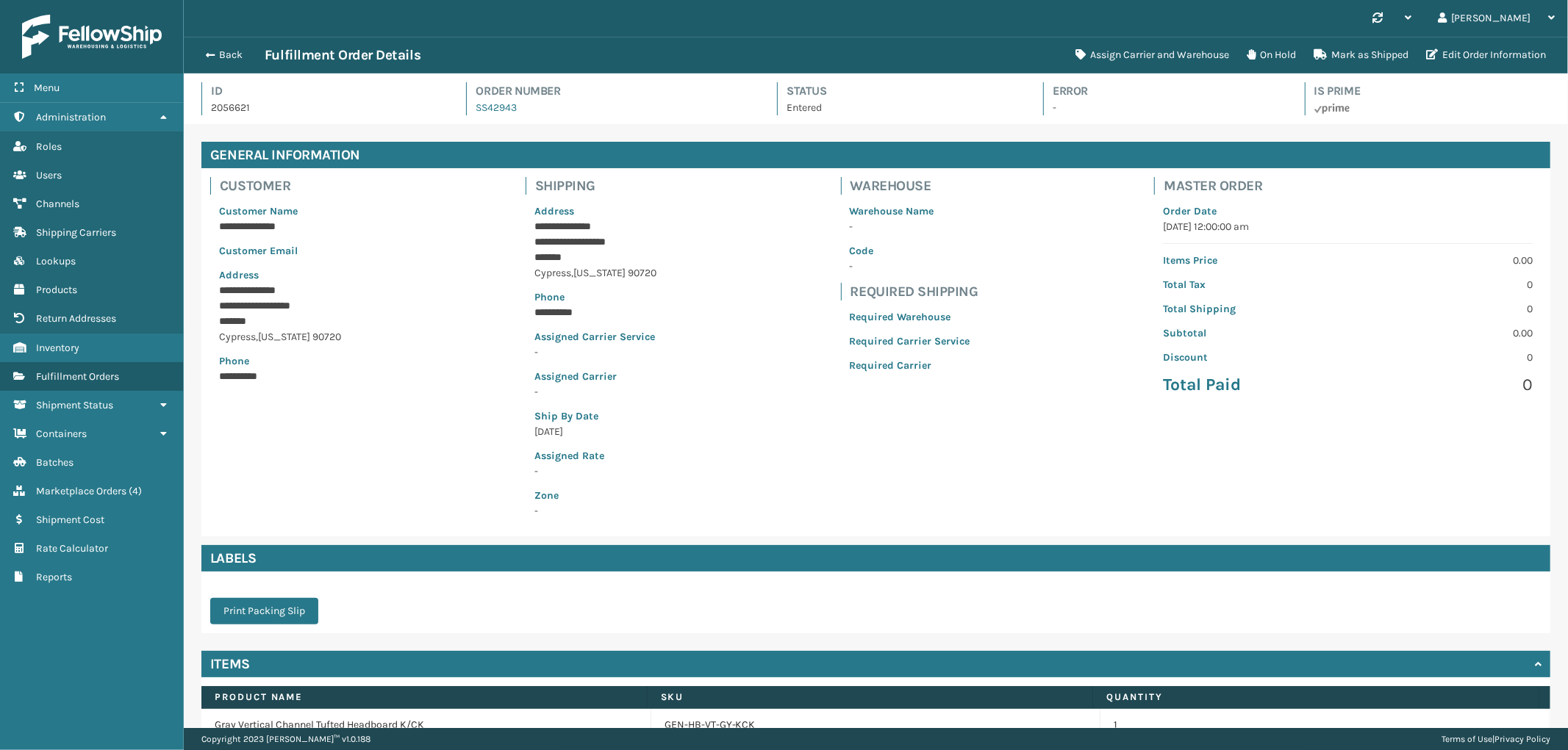
scroll to position [34, 1384]
click at [1137, 52] on button "Assign Carrier and Warehouse" at bounding box center [1152, 55] width 171 height 29
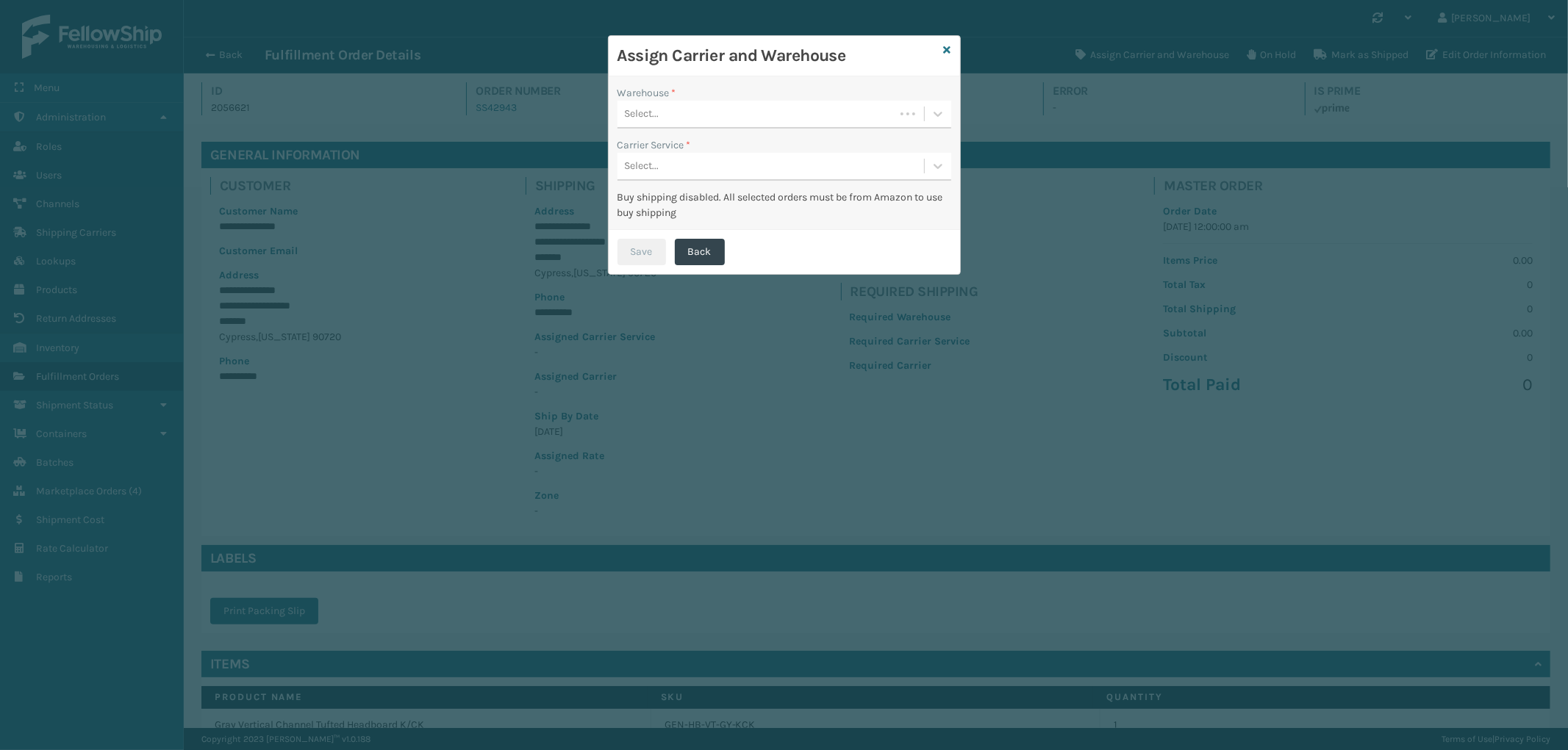
click at [901, 99] on div "Warehouse *" at bounding box center [784, 92] width 333 height 15
click at [835, 111] on div "Select..." at bounding box center [756, 114] width 277 height 24
click at [710, 204] on div "Fellowship - West" at bounding box center [784, 205] width 333 height 27
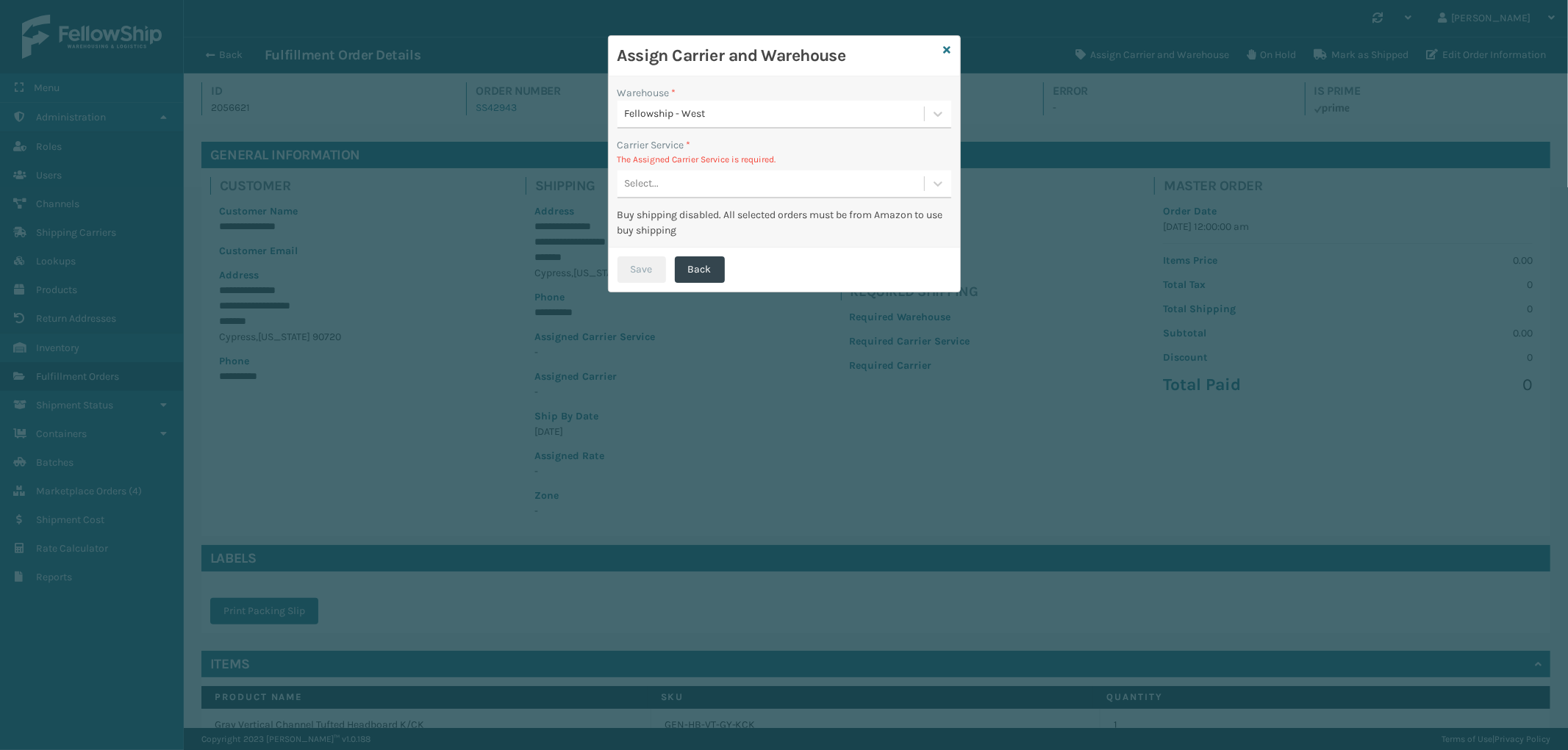
click at [761, 188] on div "Select..." at bounding box center [770, 184] width 306 height 24
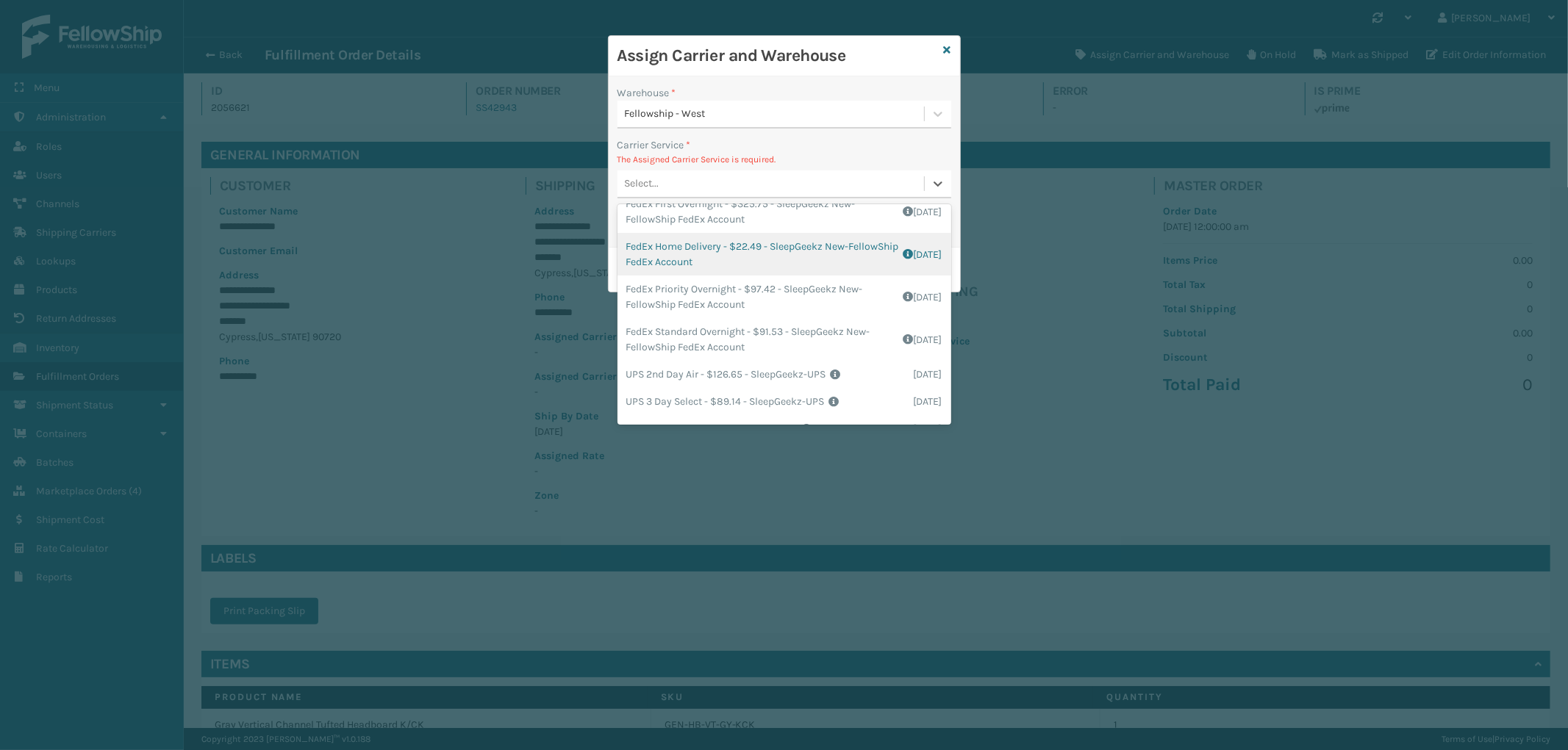
scroll to position [163, 0]
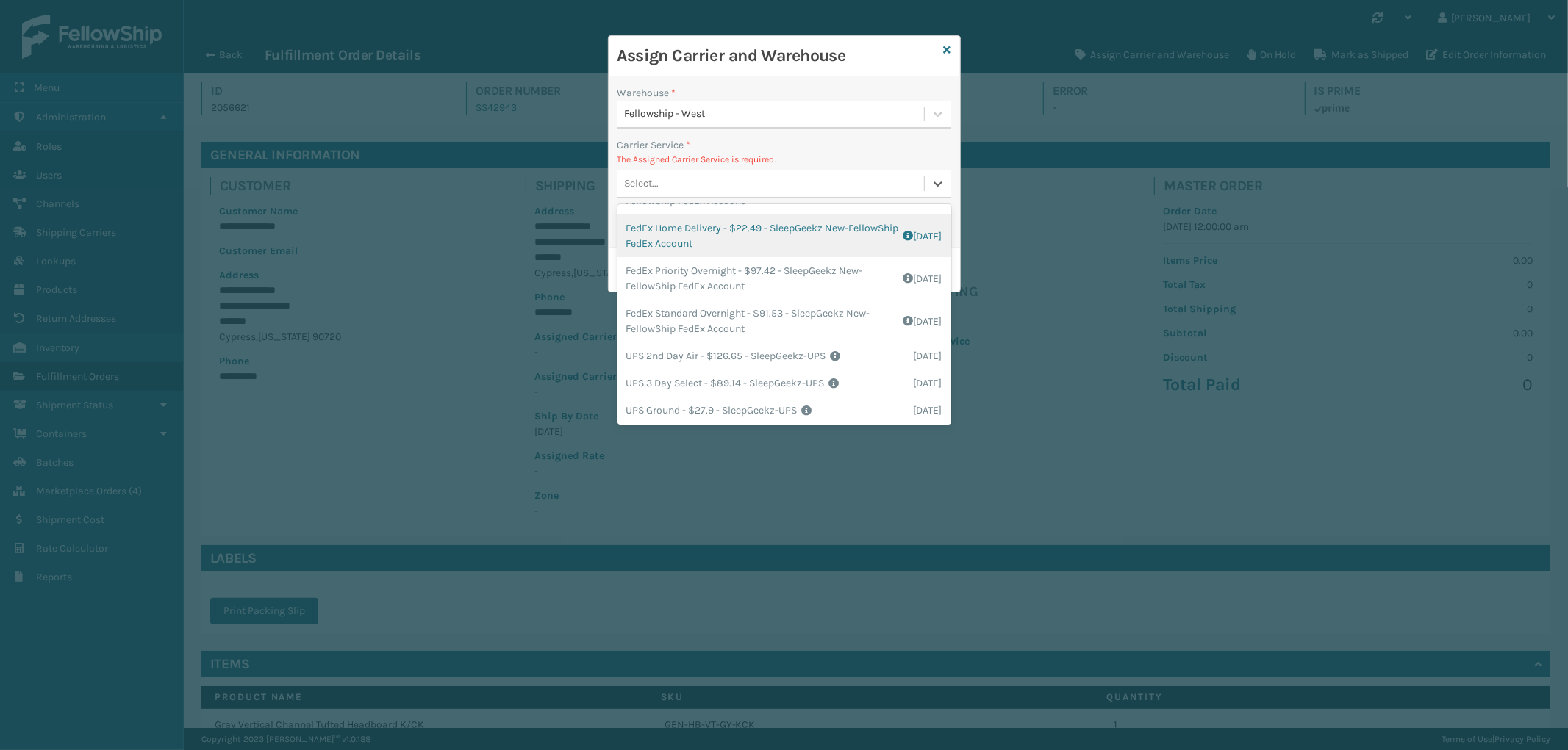
click at [798, 239] on div "FedEx Home Delivery - $22.49 - SleepGeekz New-FellowShip FedEx Account Shipping…" at bounding box center [784, 236] width 333 height 43
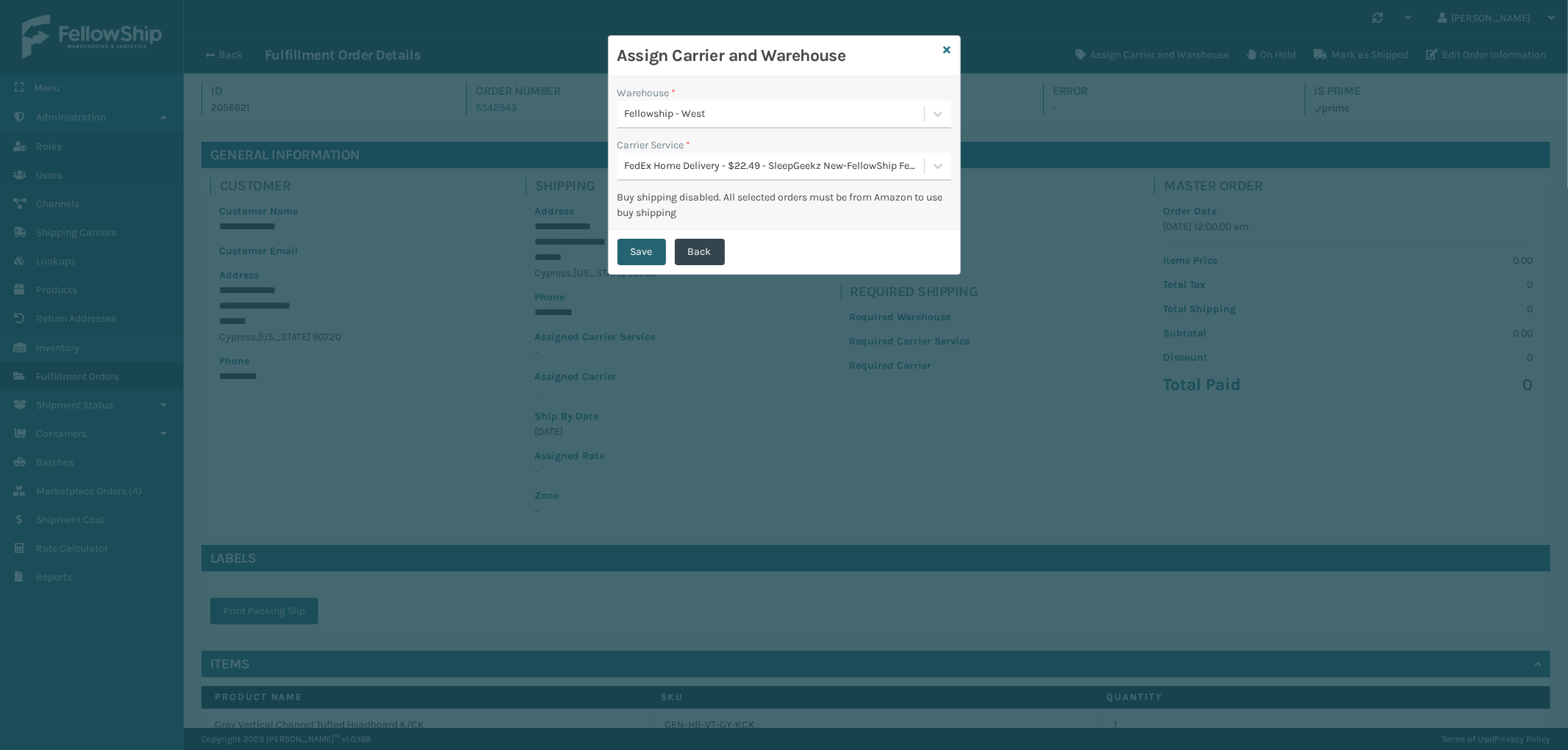
click at [635, 247] on button "Save" at bounding box center [641, 251] width 49 height 26
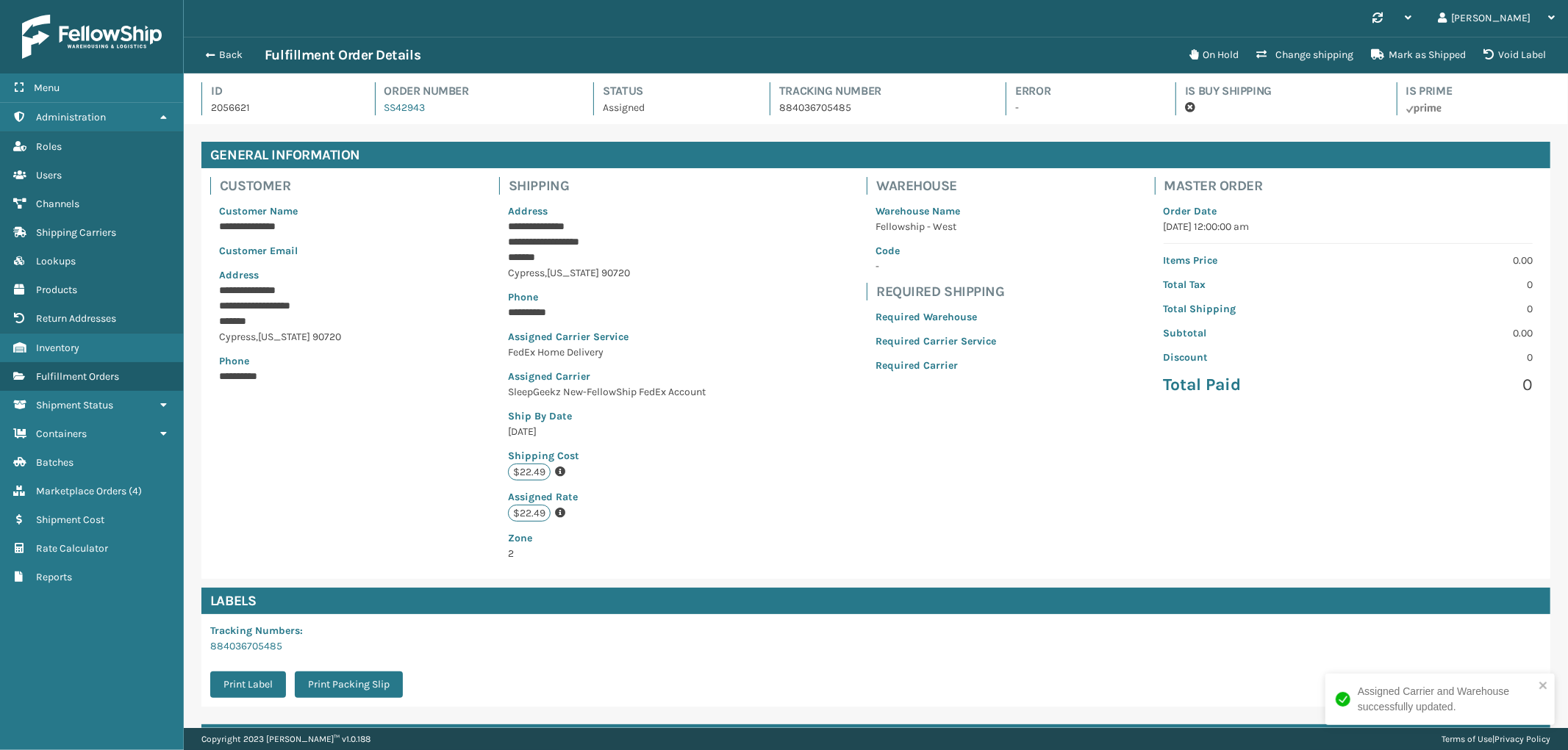
scroll to position [34, 1384]
click at [787, 106] on p "884036705485" at bounding box center [879, 107] width 200 height 15
copy p "884036705485"
